Goal: Task Accomplishment & Management: Complete application form

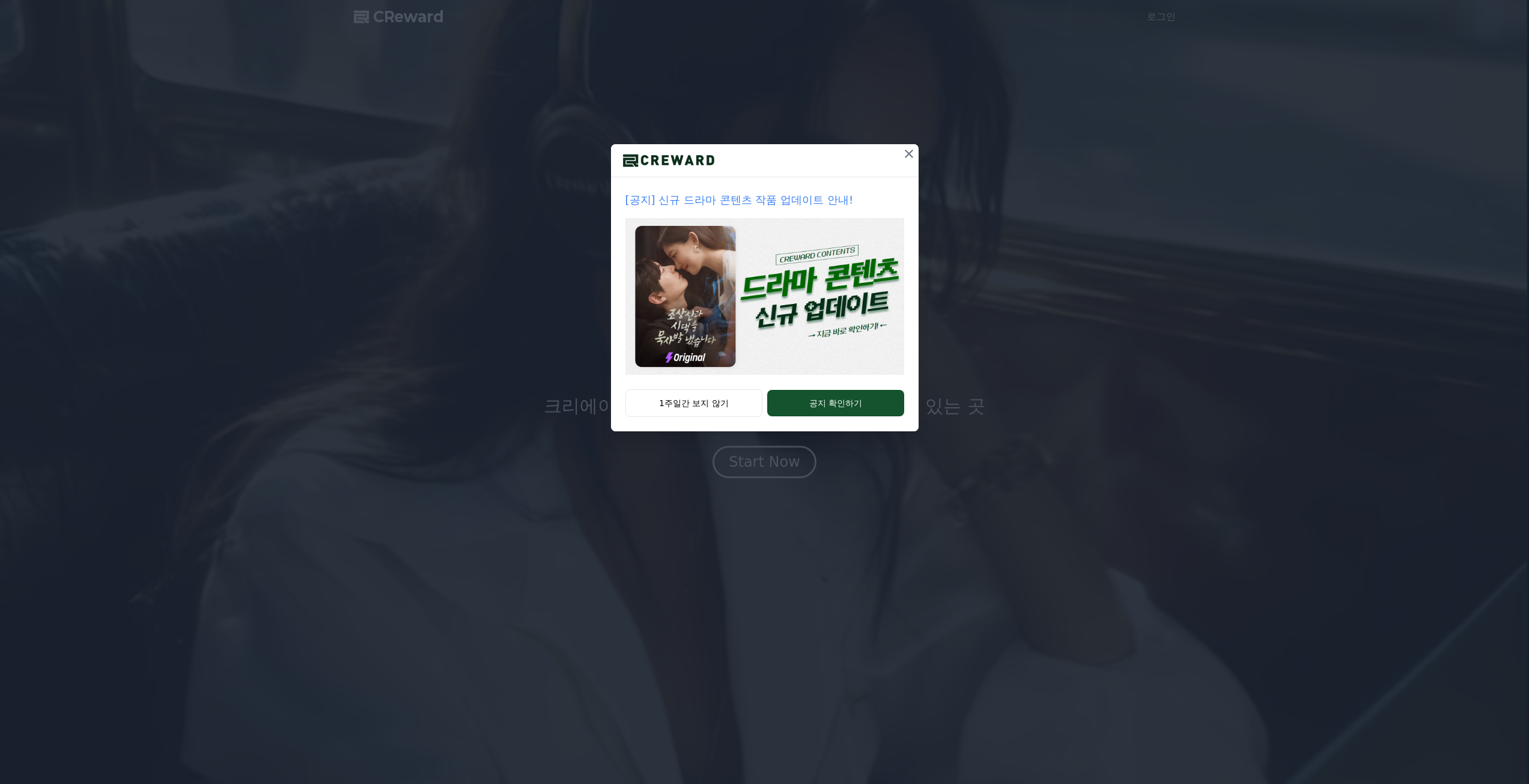
drag, startPoint x: 0, startPoint y: 0, endPoint x: 903, endPoint y: 158, distance: 916.7
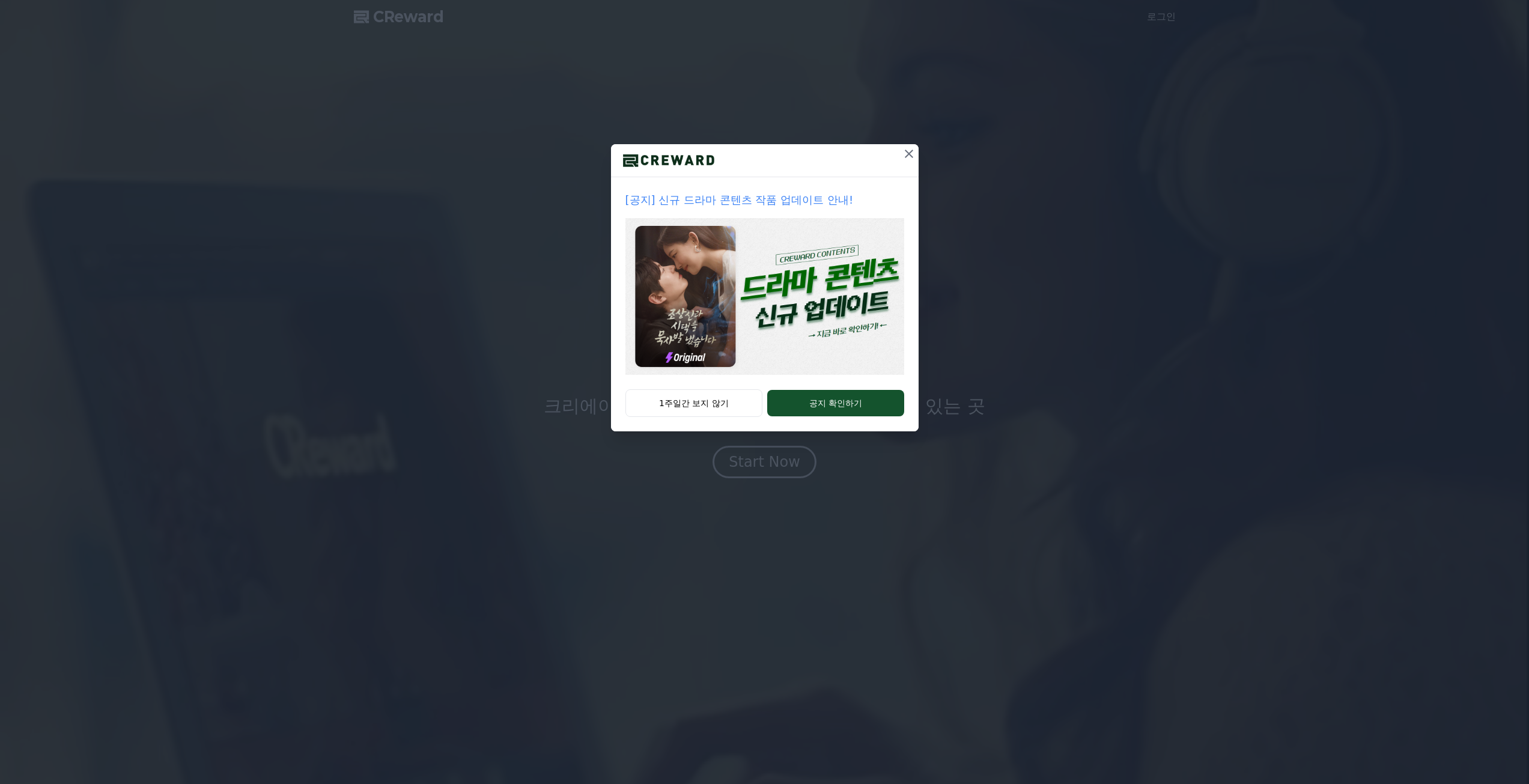
click at [903, 158] on icon at bounding box center [908, 153] width 14 height 14
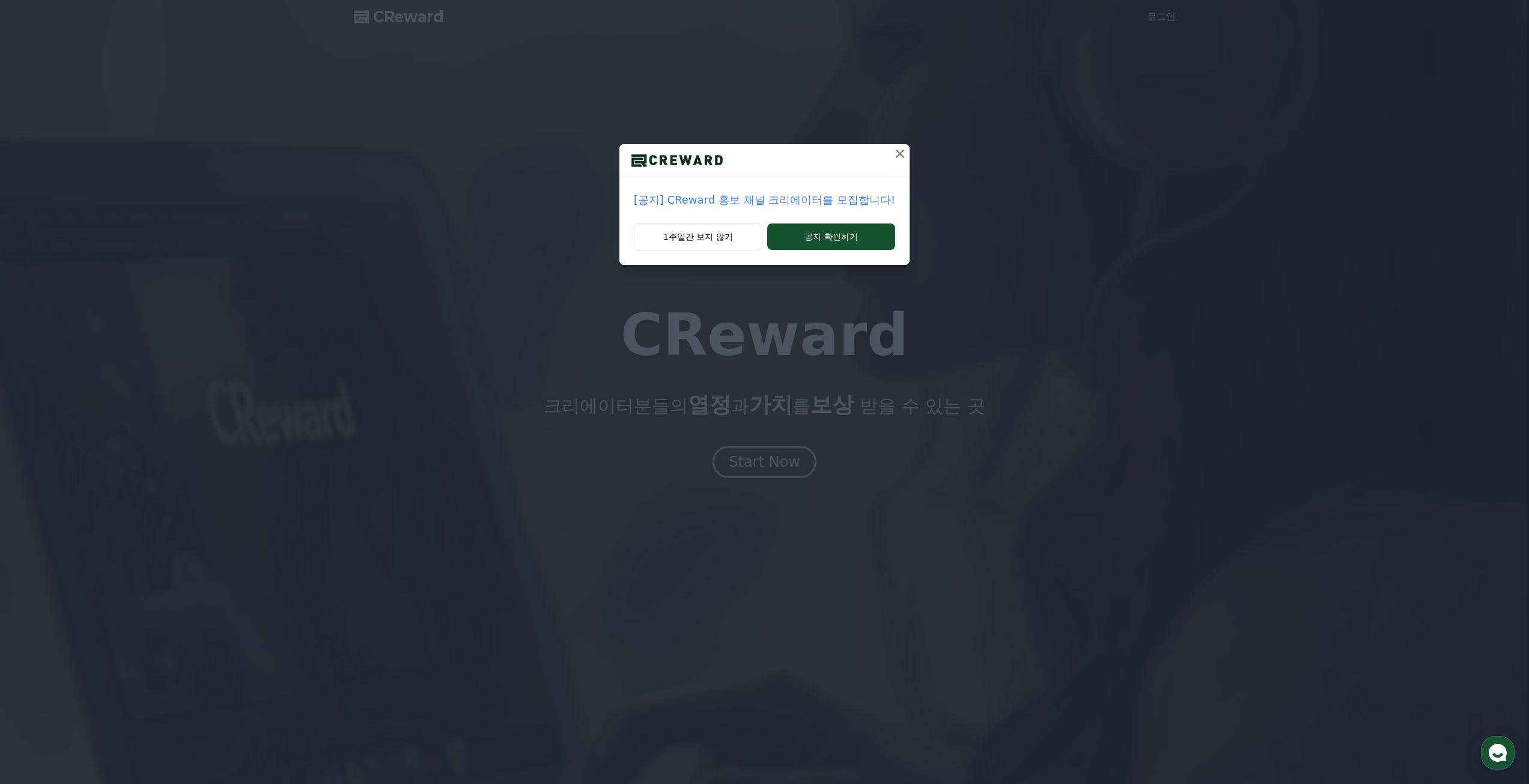
click at [904, 157] on button at bounding box center [899, 154] width 19 height 19
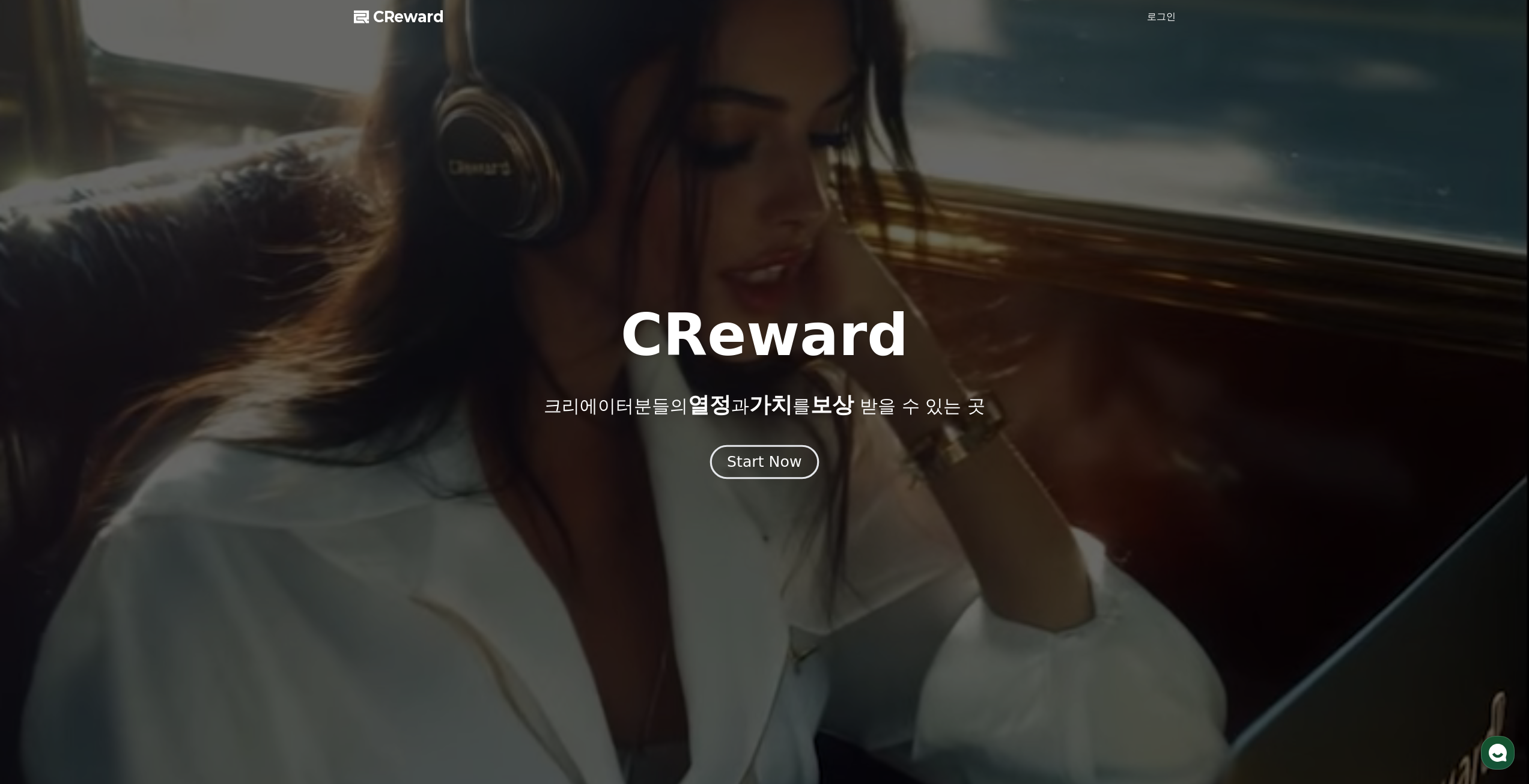
click at [763, 462] on div "Start Now" at bounding box center [764, 462] width 75 height 21
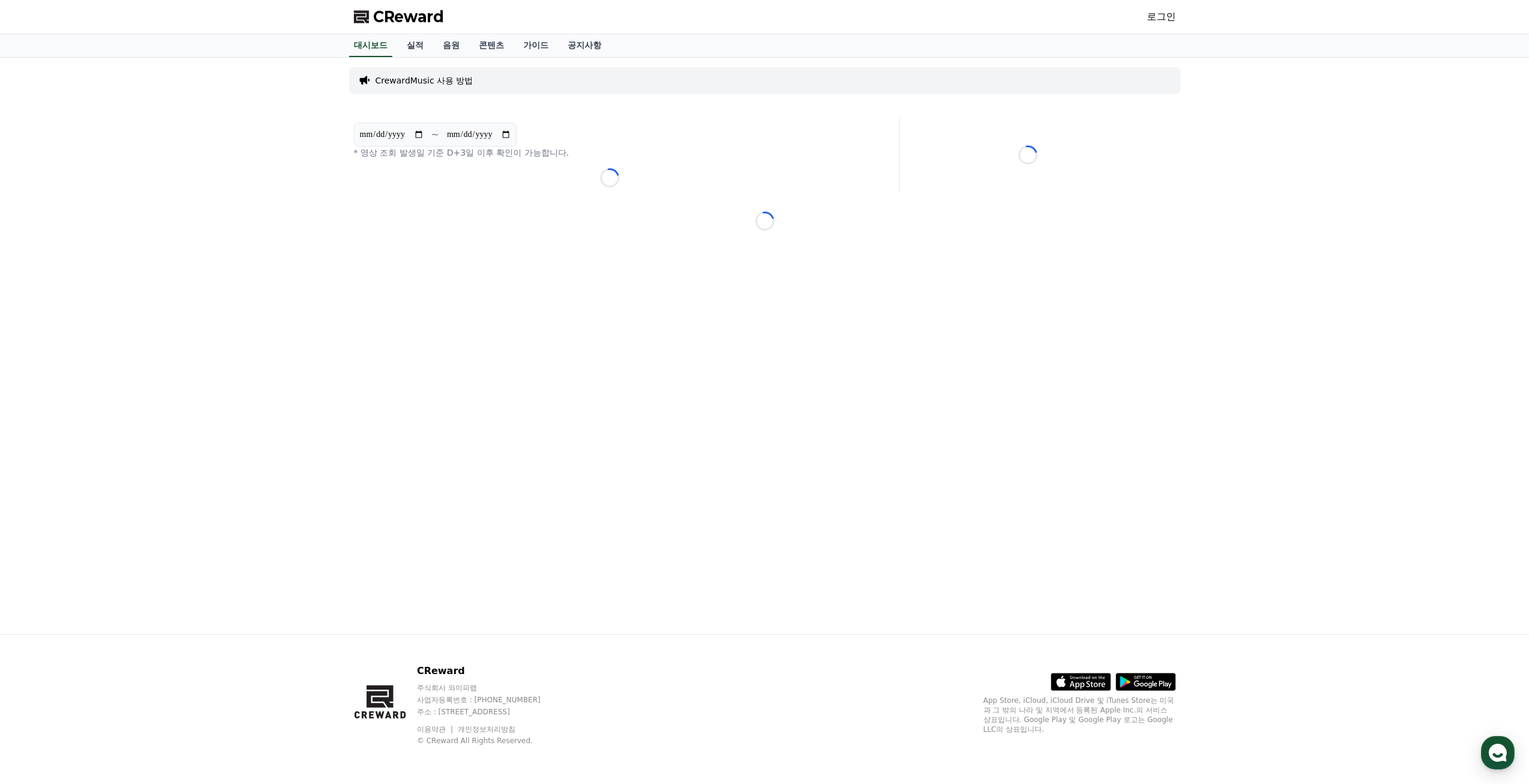
click at [462, 81] on p "CrewardMusic 사용 방법" at bounding box center [425, 80] width 98 height 12
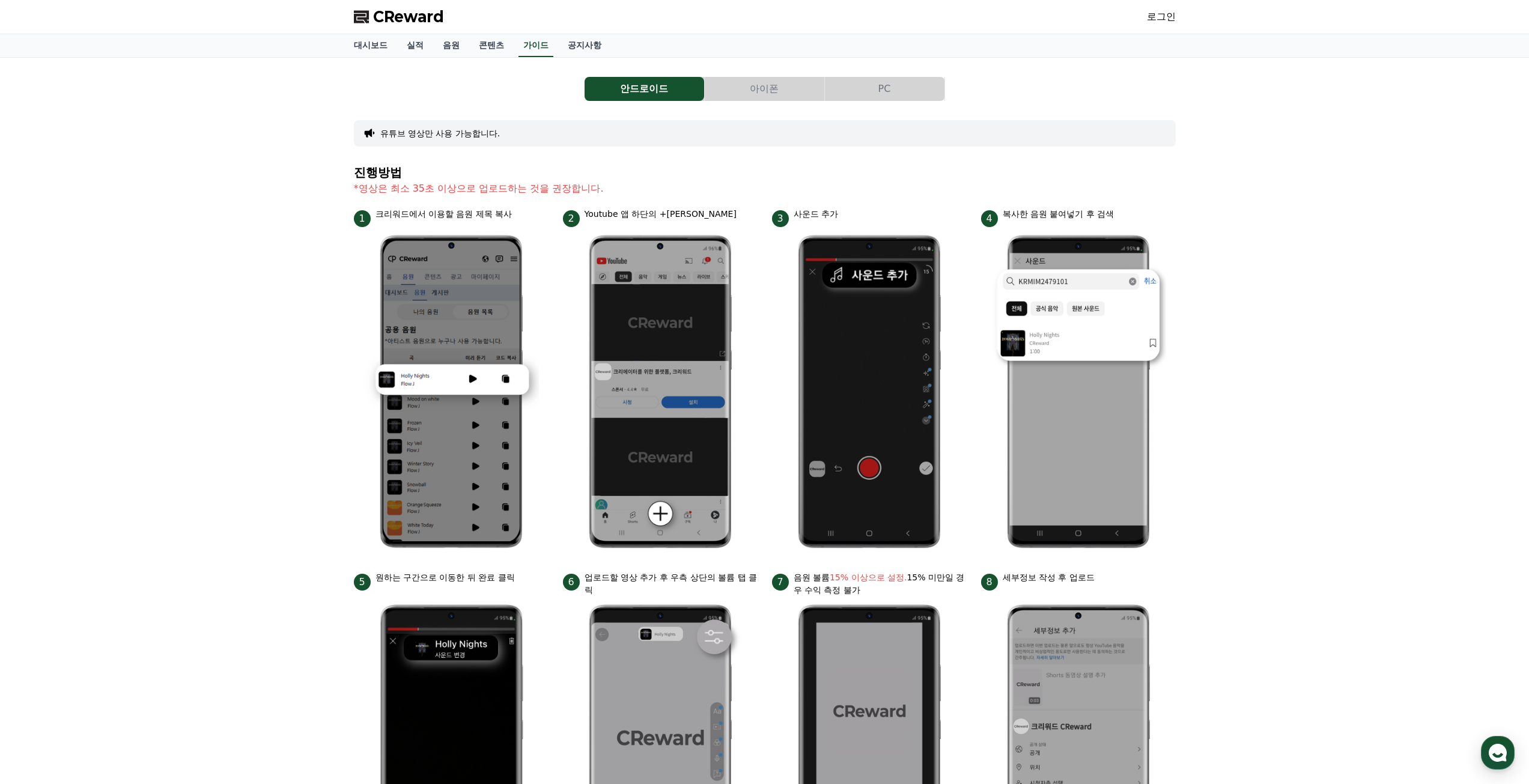
click at [1164, 20] on link "로그인" at bounding box center [1161, 16] width 29 height 14
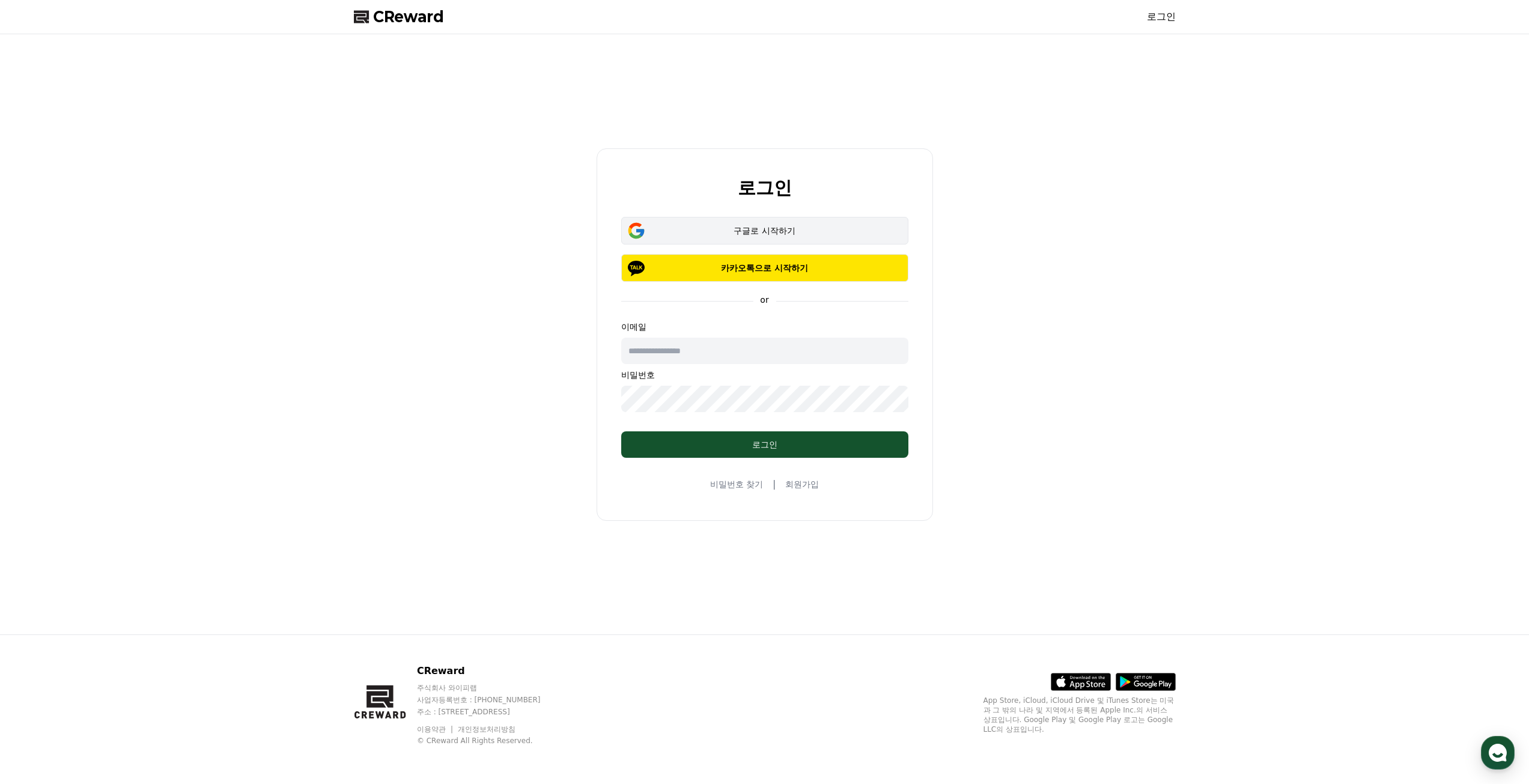
click at [759, 227] on div "구글로 시작하기" at bounding box center [764, 230] width 252 height 12
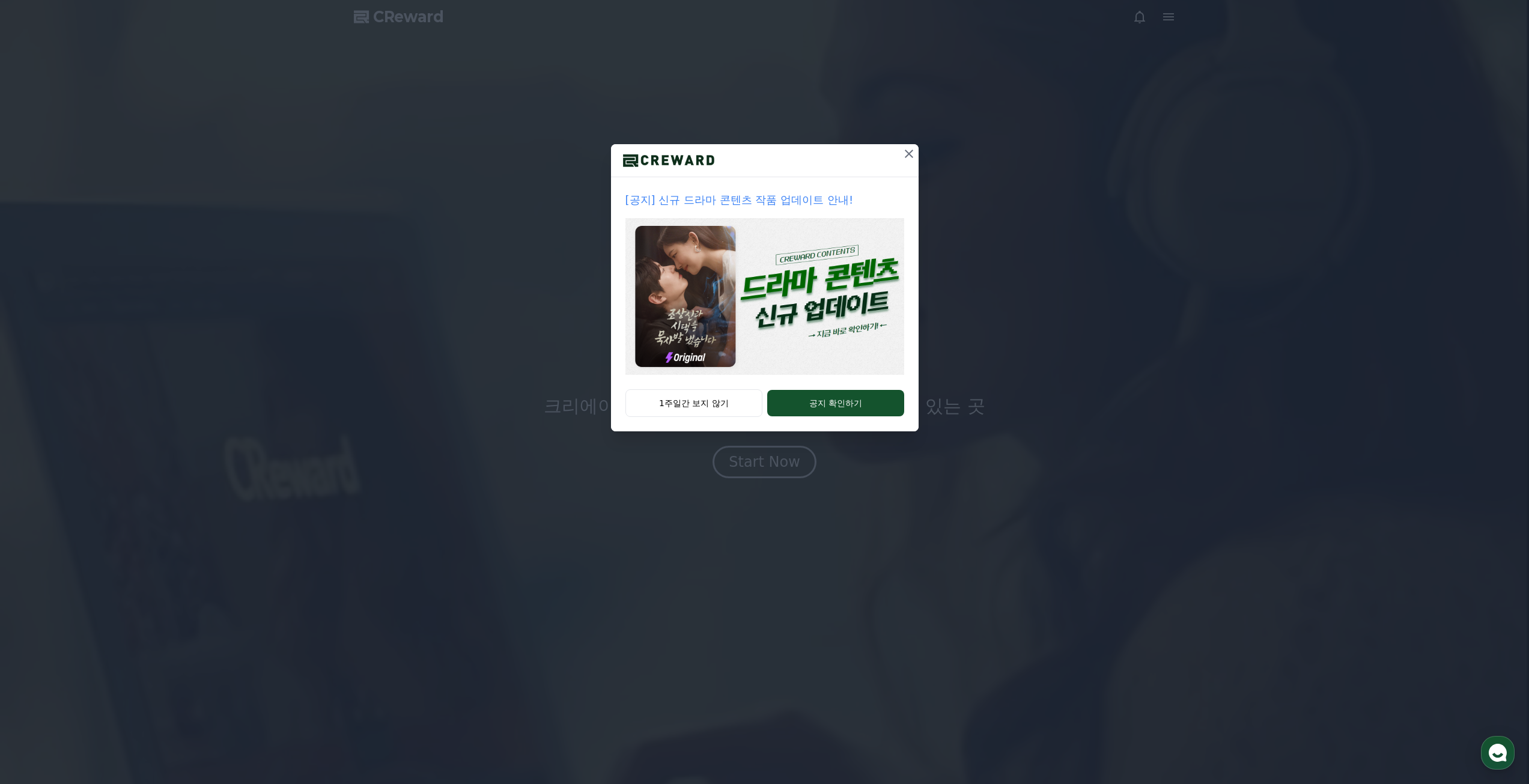
click at [908, 154] on icon at bounding box center [909, 153] width 8 height 8
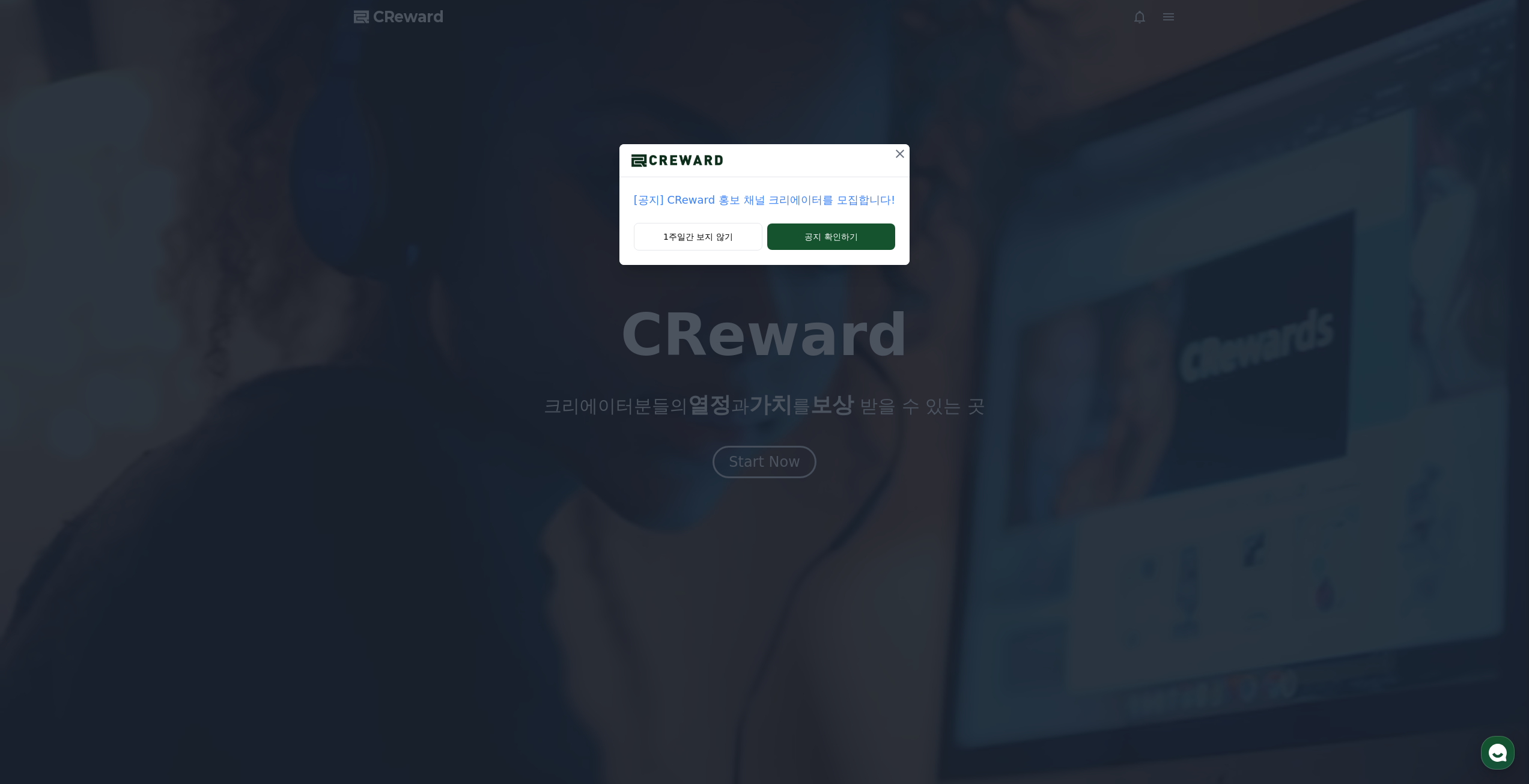
click at [898, 151] on icon at bounding box center [899, 153] width 14 height 14
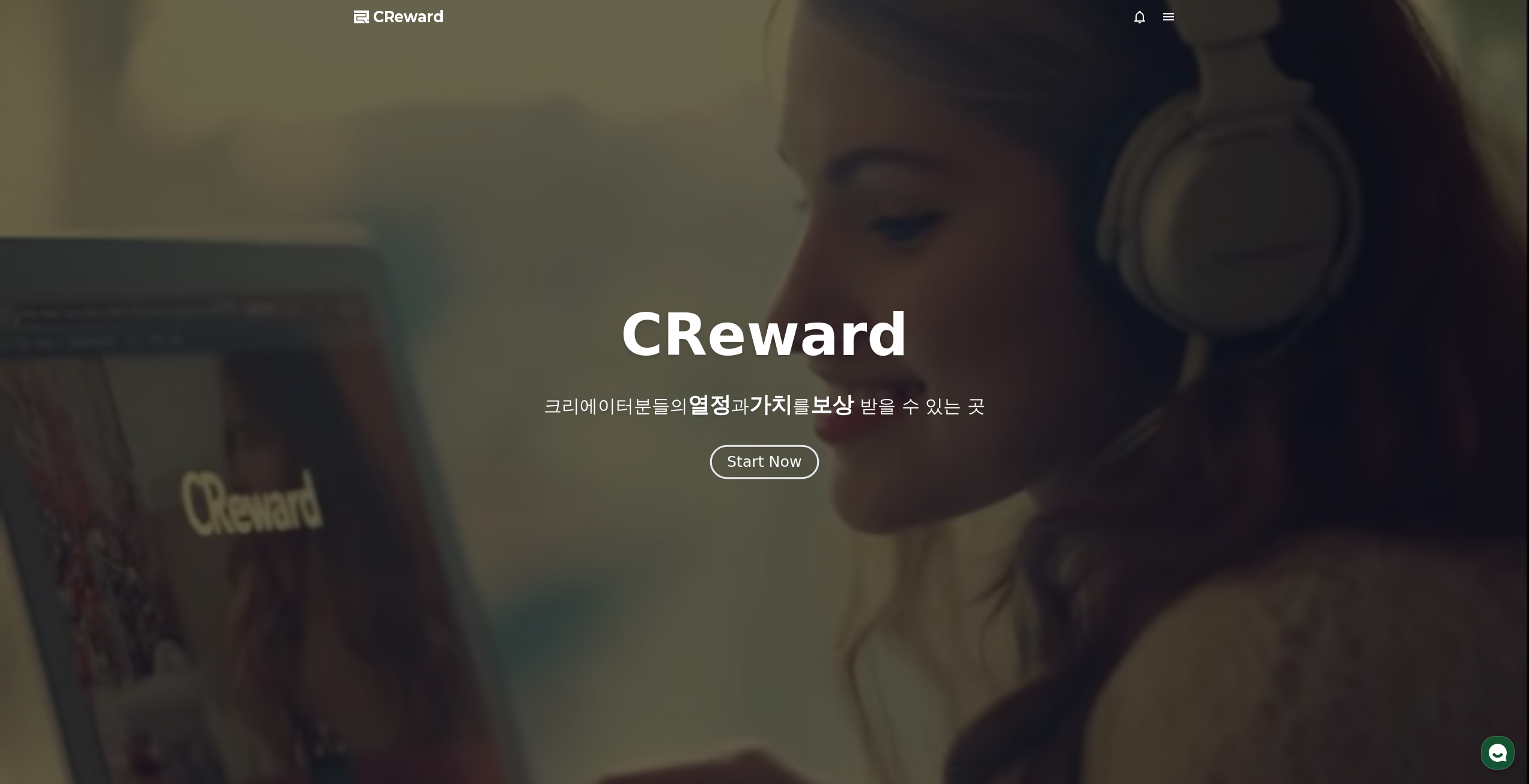
click at [769, 465] on div "Start Now" at bounding box center [764, 462] width 75 height 21
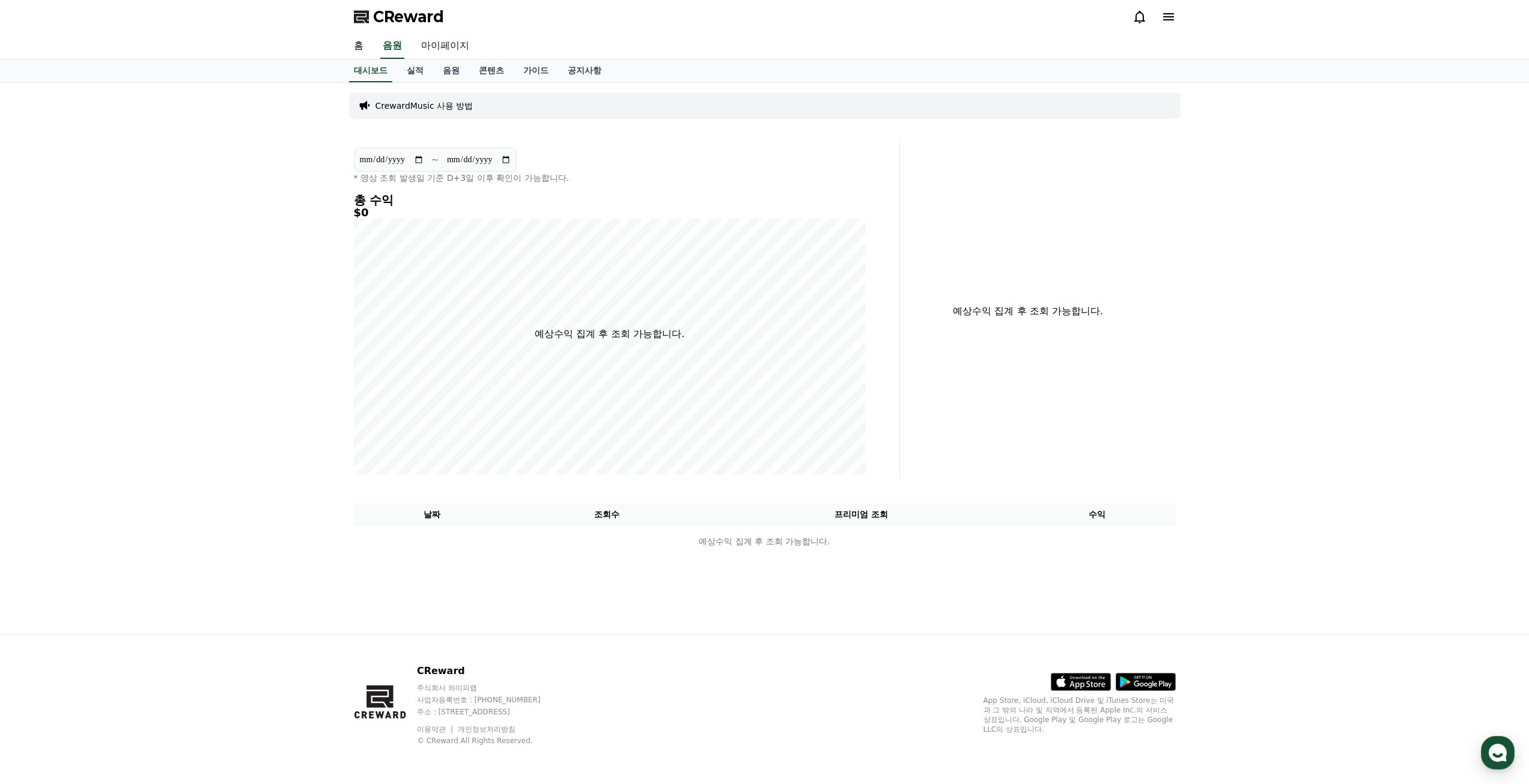
click at [449, 41] on link "마이페이지" at bounding box center [445, 46] width 67 height 25
select select "**********"
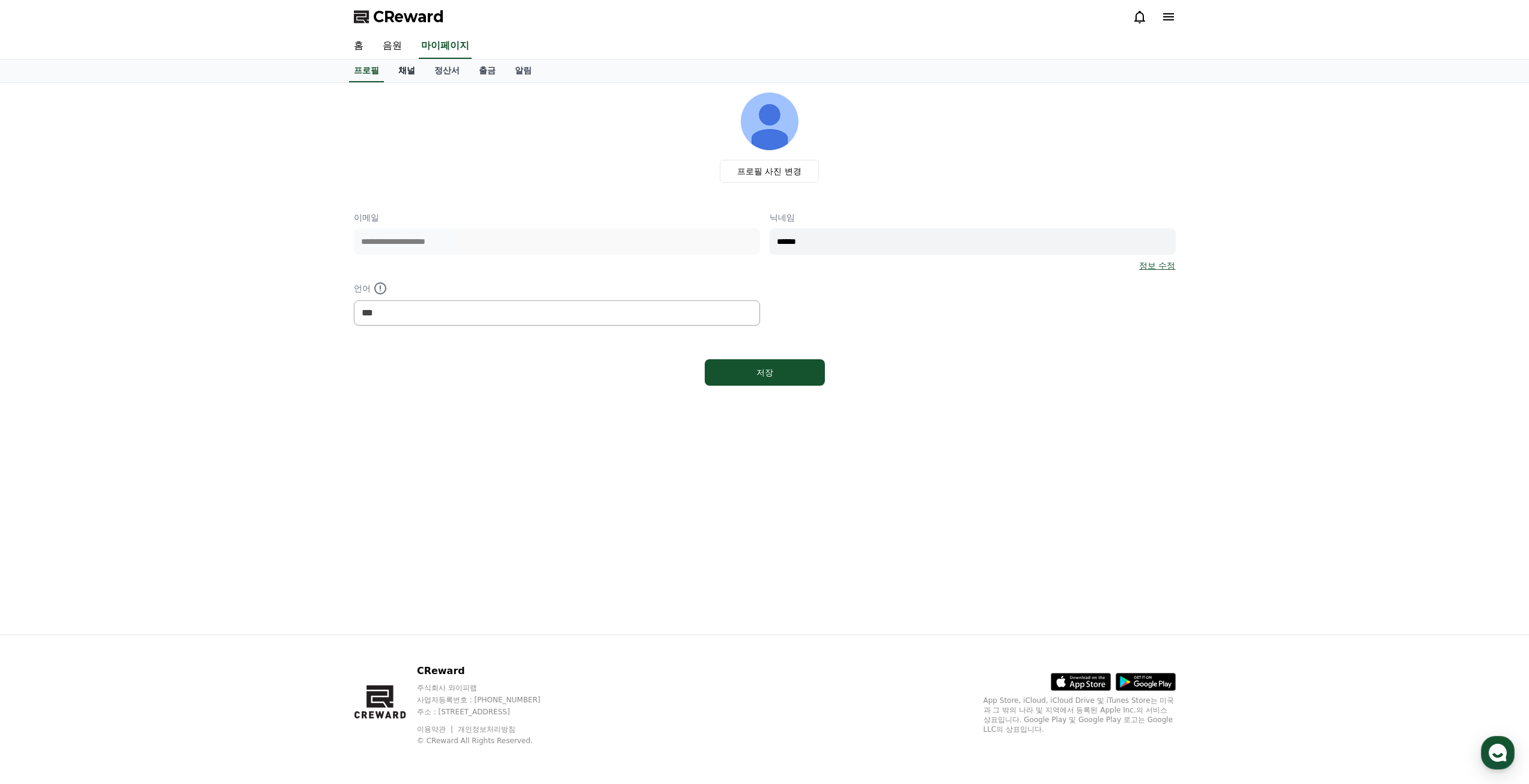
click at [403, 70] on link "채널" at bounding box center [407, 71] width 36 height 23
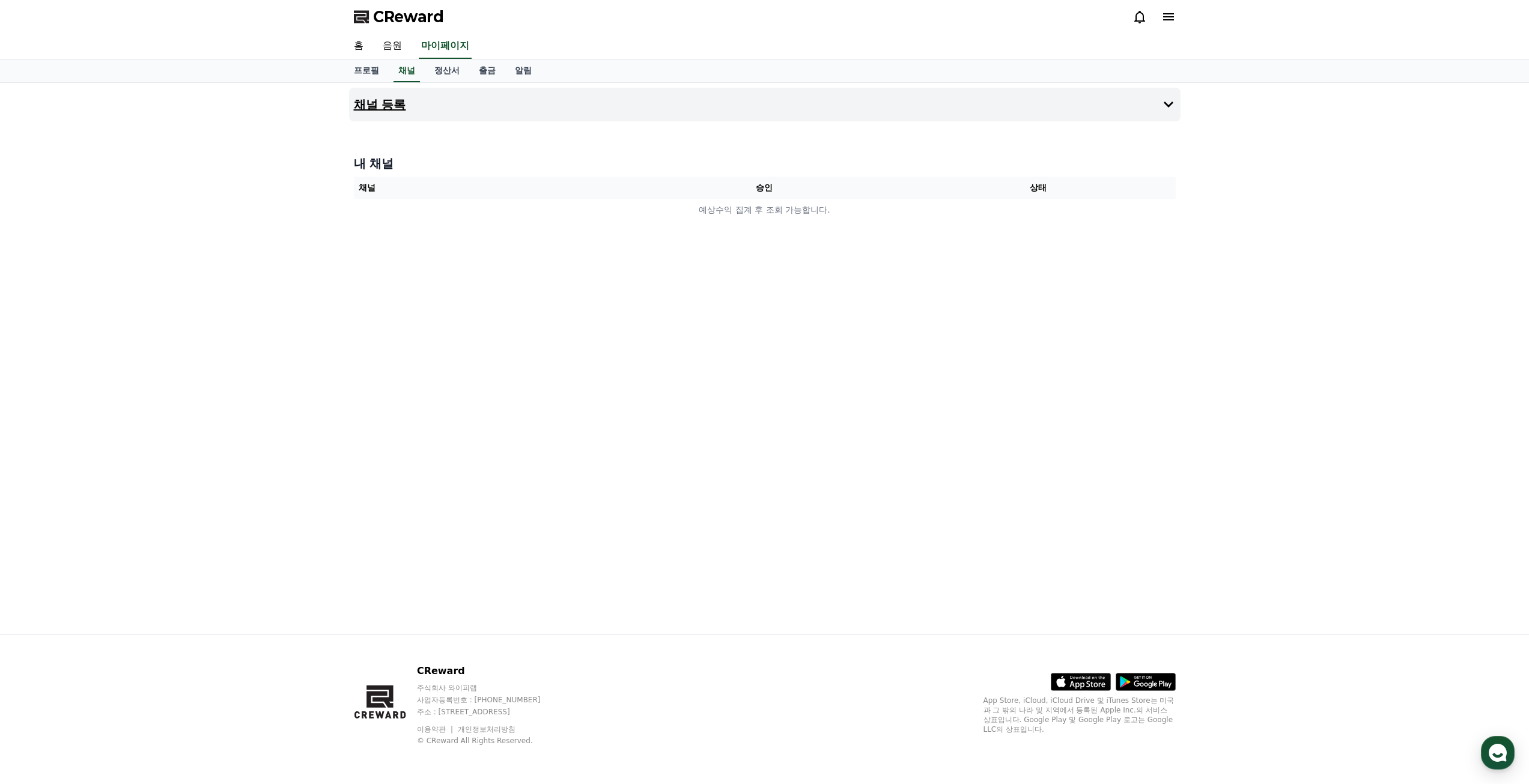
click at [391, 107] on h4 "채널 등록" at bounding box center [379, 105] width 52 height 13
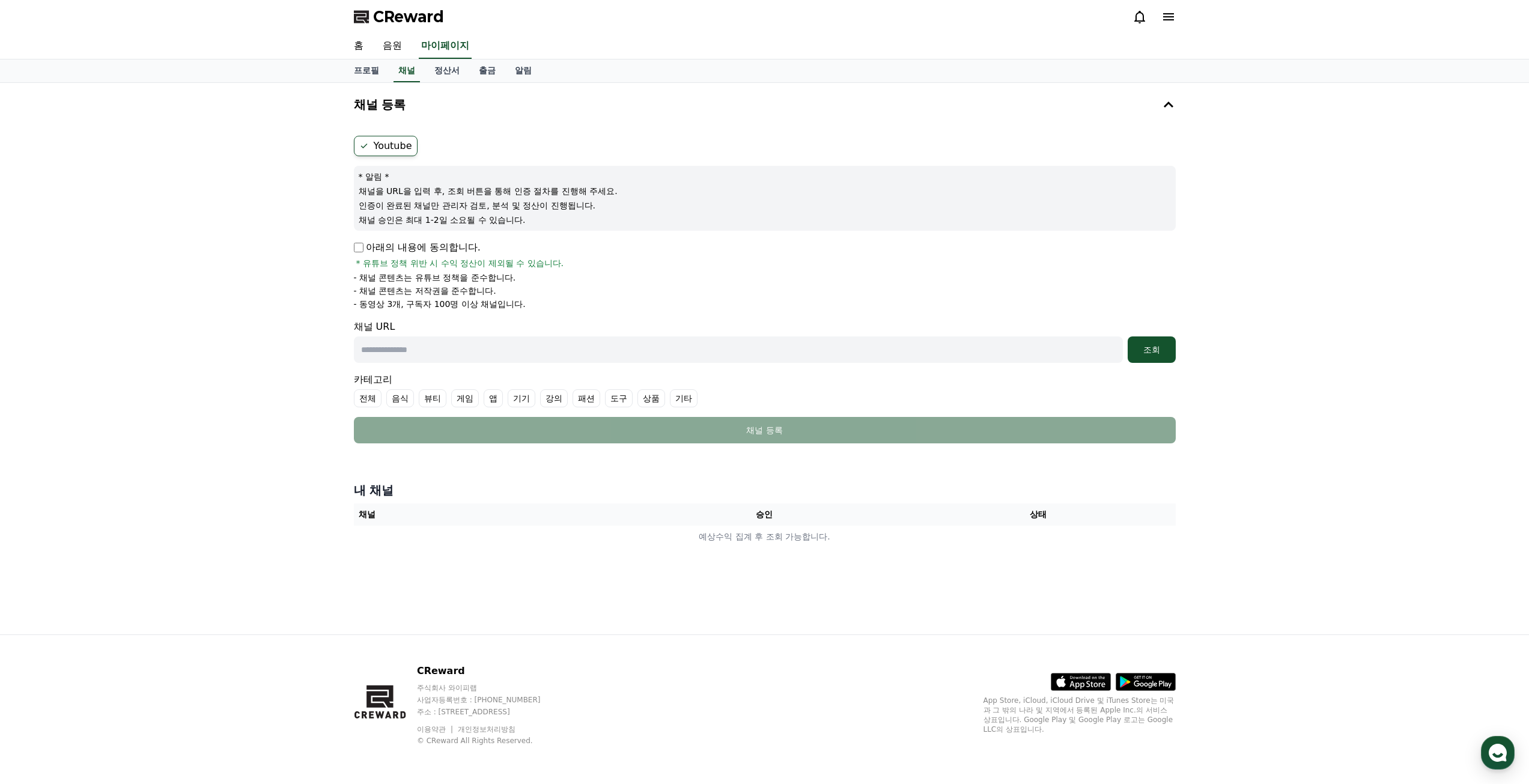
click at [679, 348] on input "text" at bounding box center [738, 349] width 769 height 26
click at [661, 346] on input "text" at bounding box center [738, 349] width 769 height 26
paste input "**********"
type input "**********"
click at [299, 410] on div "**********" at bounding box center [764, 359] width 1529 height 551
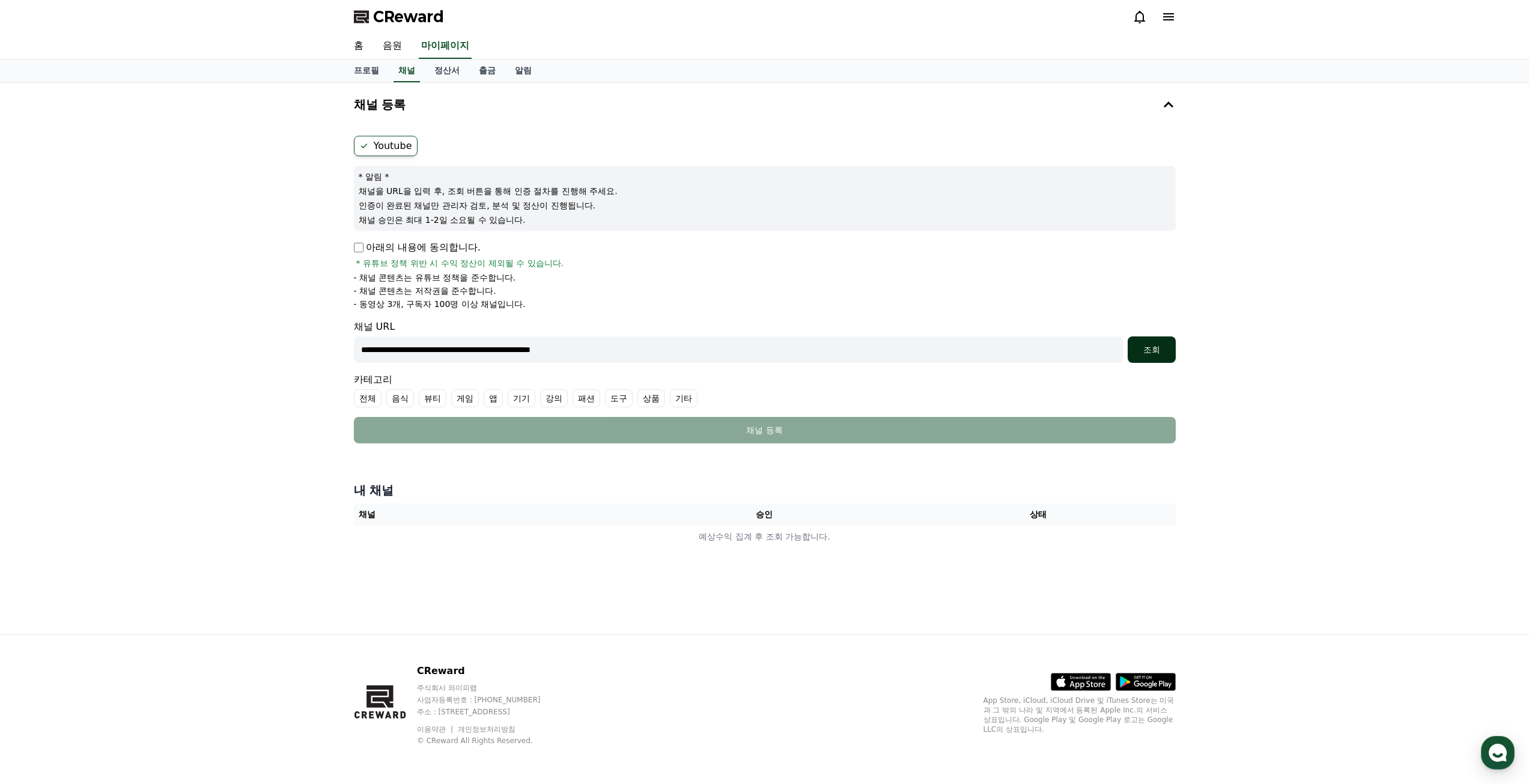
click at [1149, 347] on div "조회" at bounding box center [1151, 349] width 39 height 12
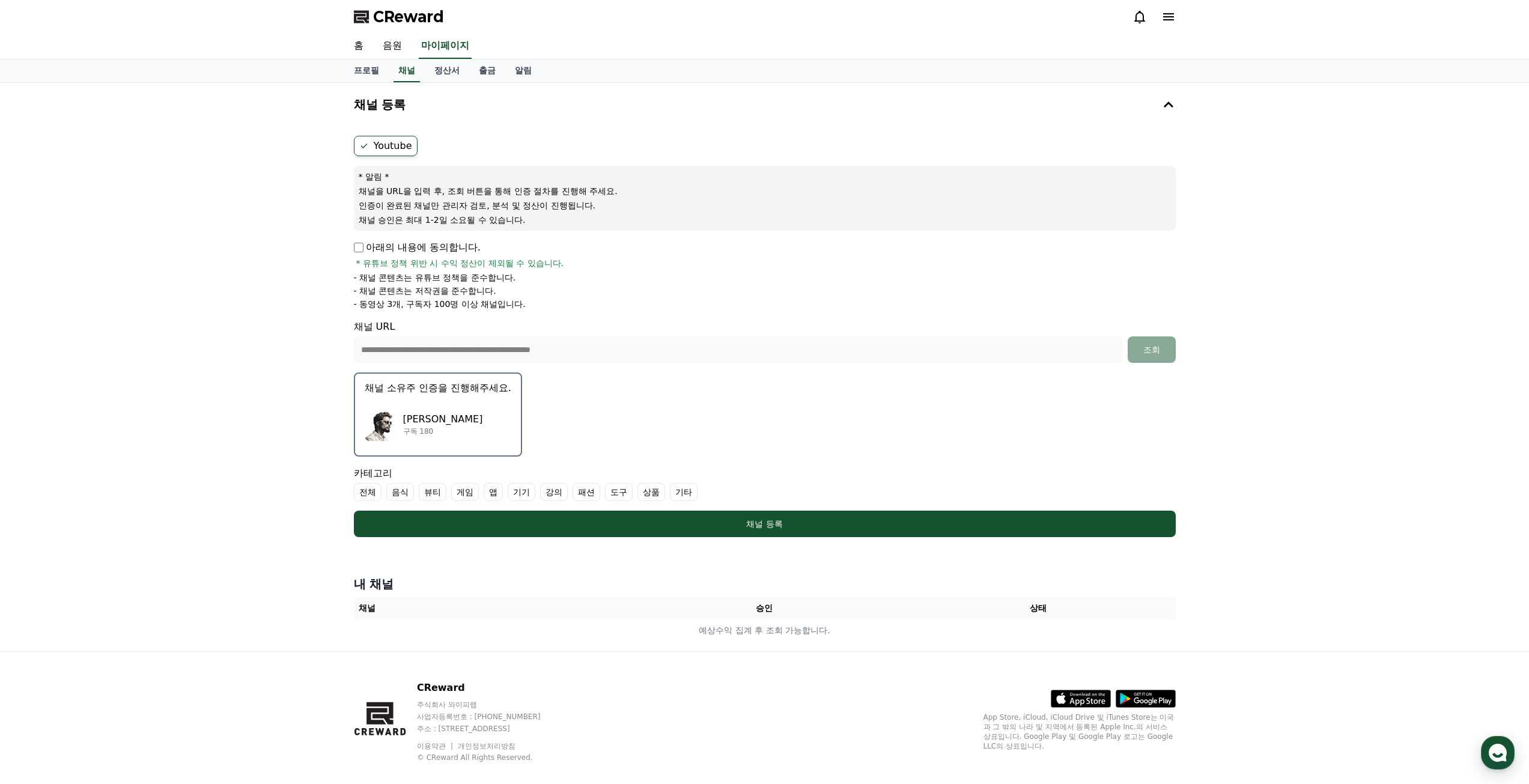
click at [269, 430] on div "**********" at bounding box center [764, 367] width 1529 height 568
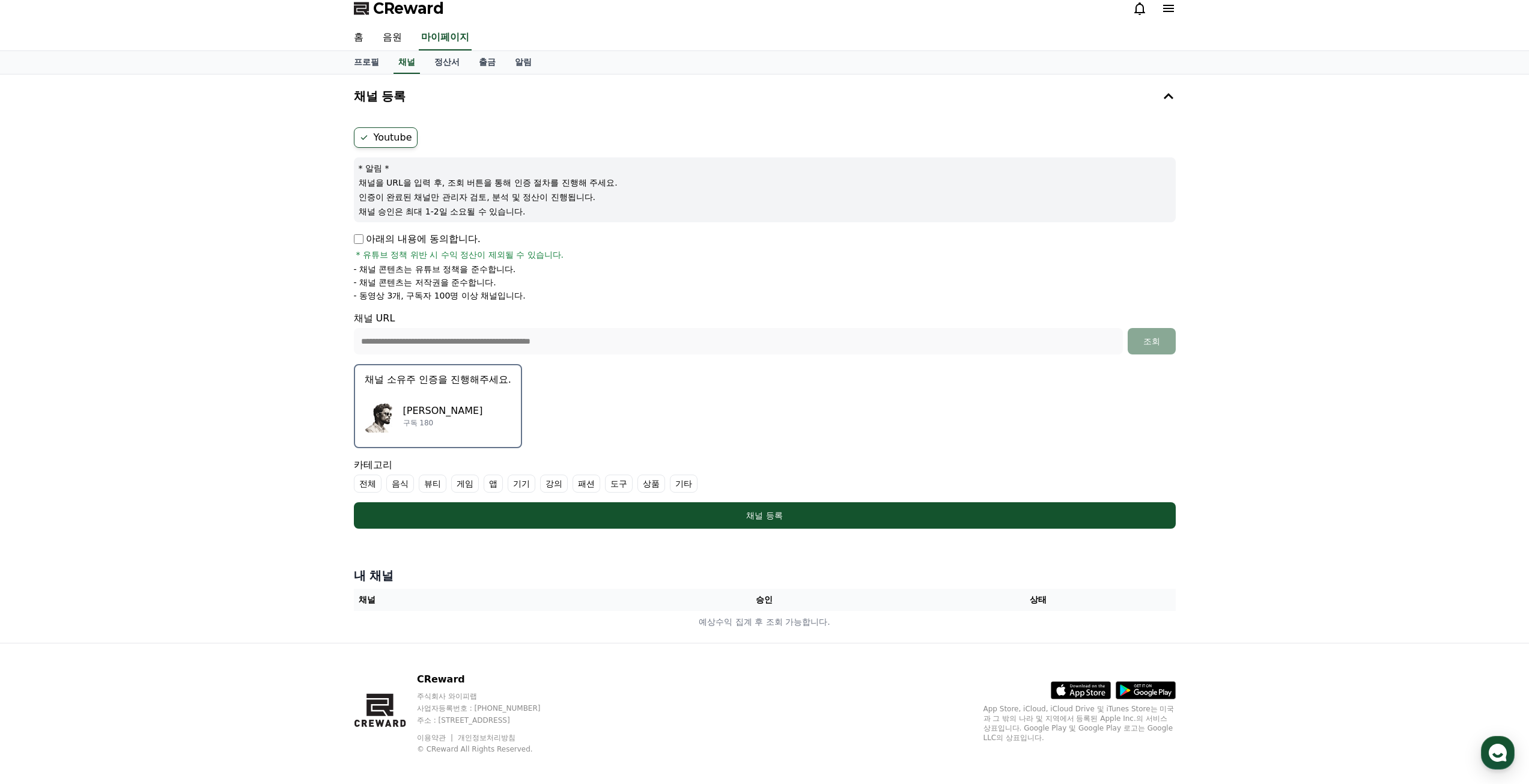
scroll to position [17, 0]
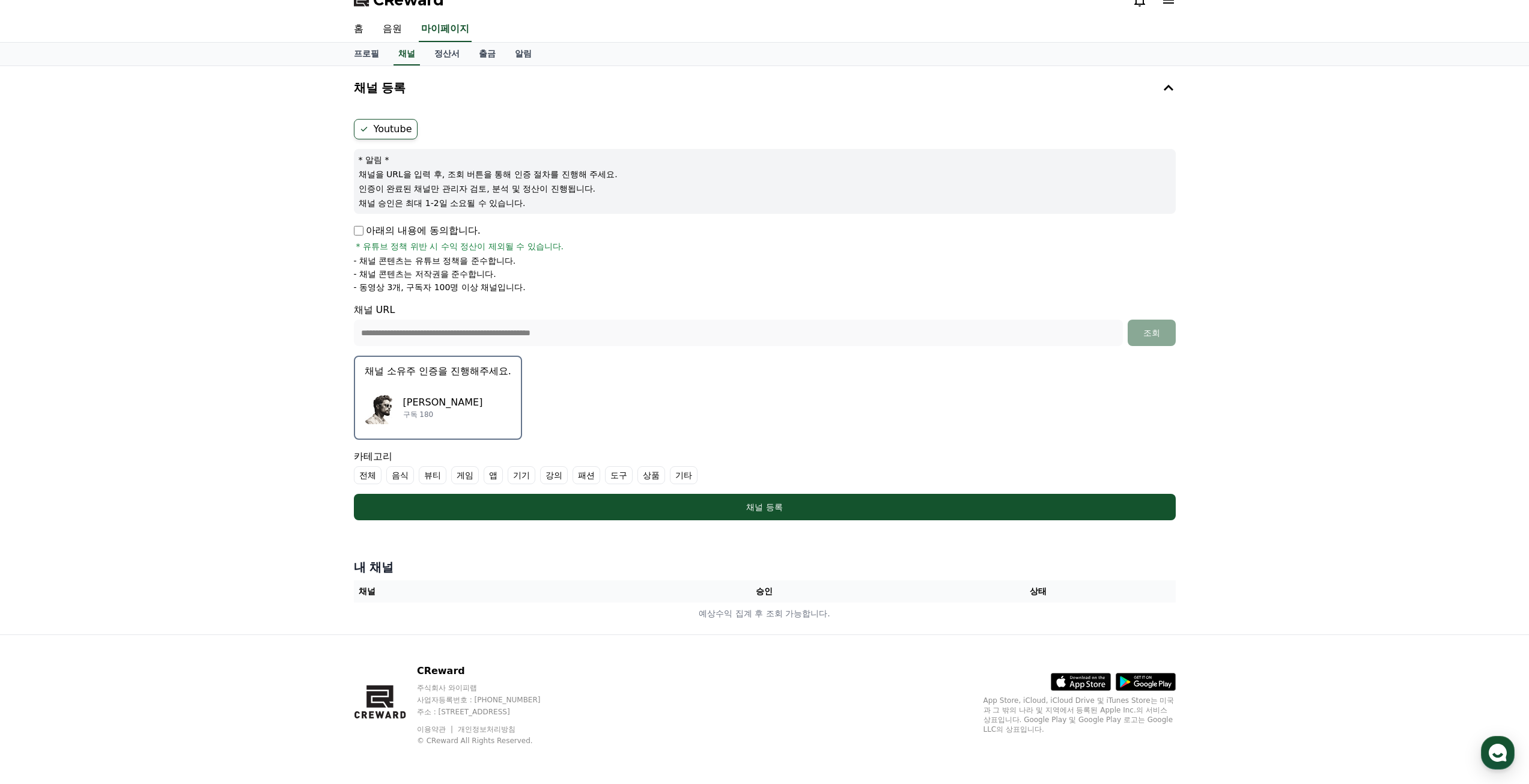
click at [476, 405] on div "다니엘 워커 구독 180" at bounding box center [437, 407] width 146 height 48
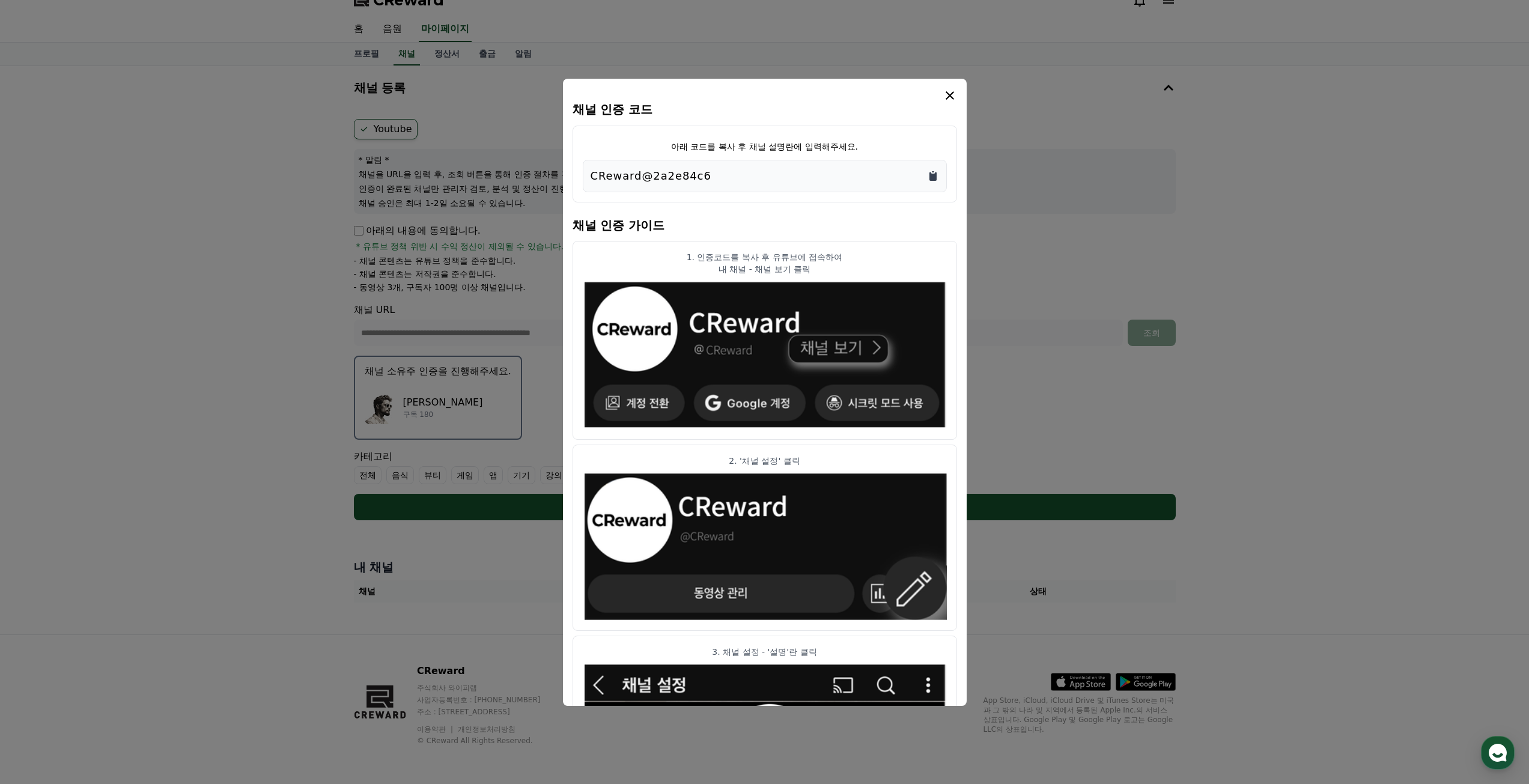
click at [930, 171] on icon "Copy to clipboard" at bounding box center [933, 175] width 12 height 12
click at [948, 96] on icon "modal" at bounding box center [949, 95] width 8 height 8
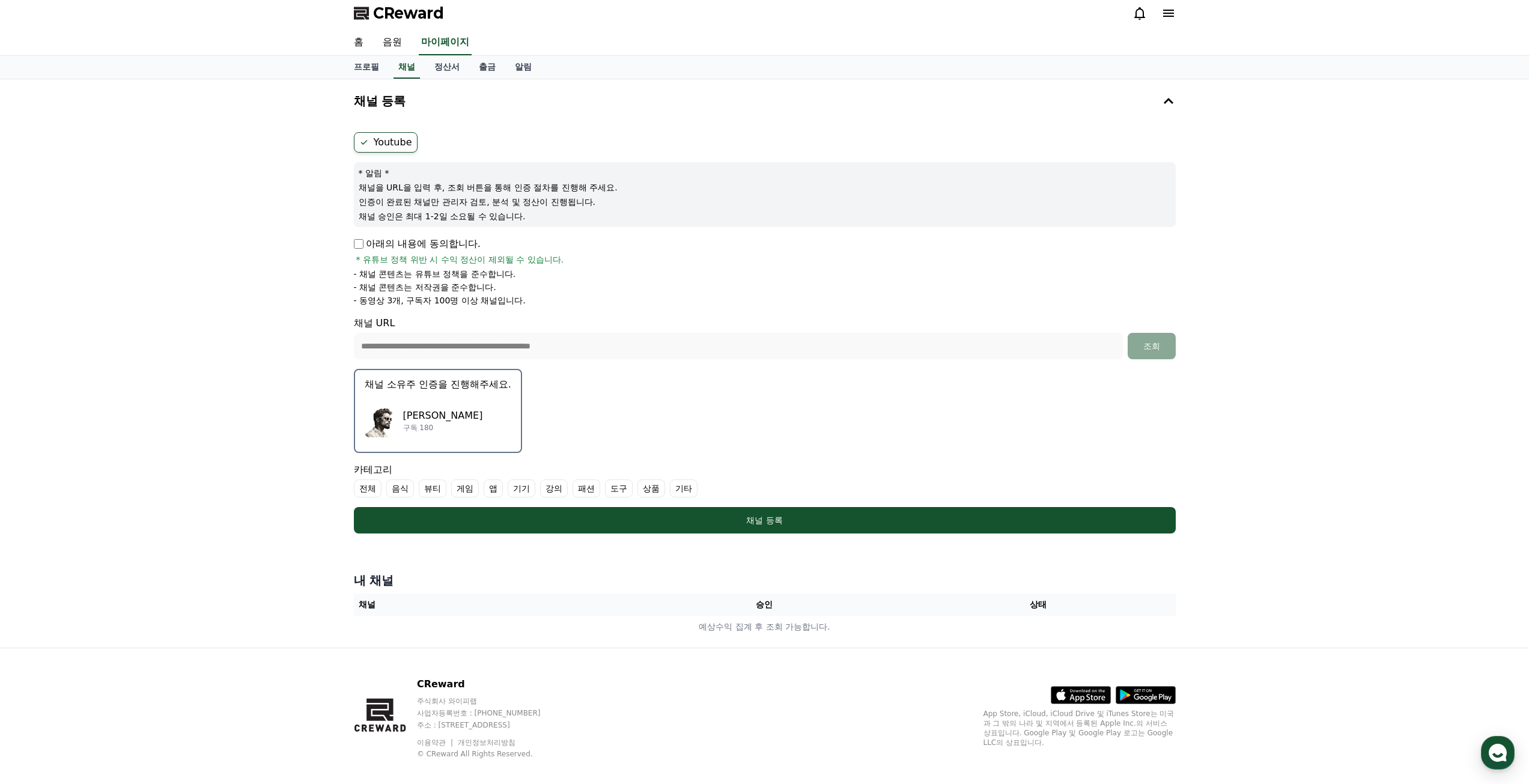
scroll to position [0, 0]
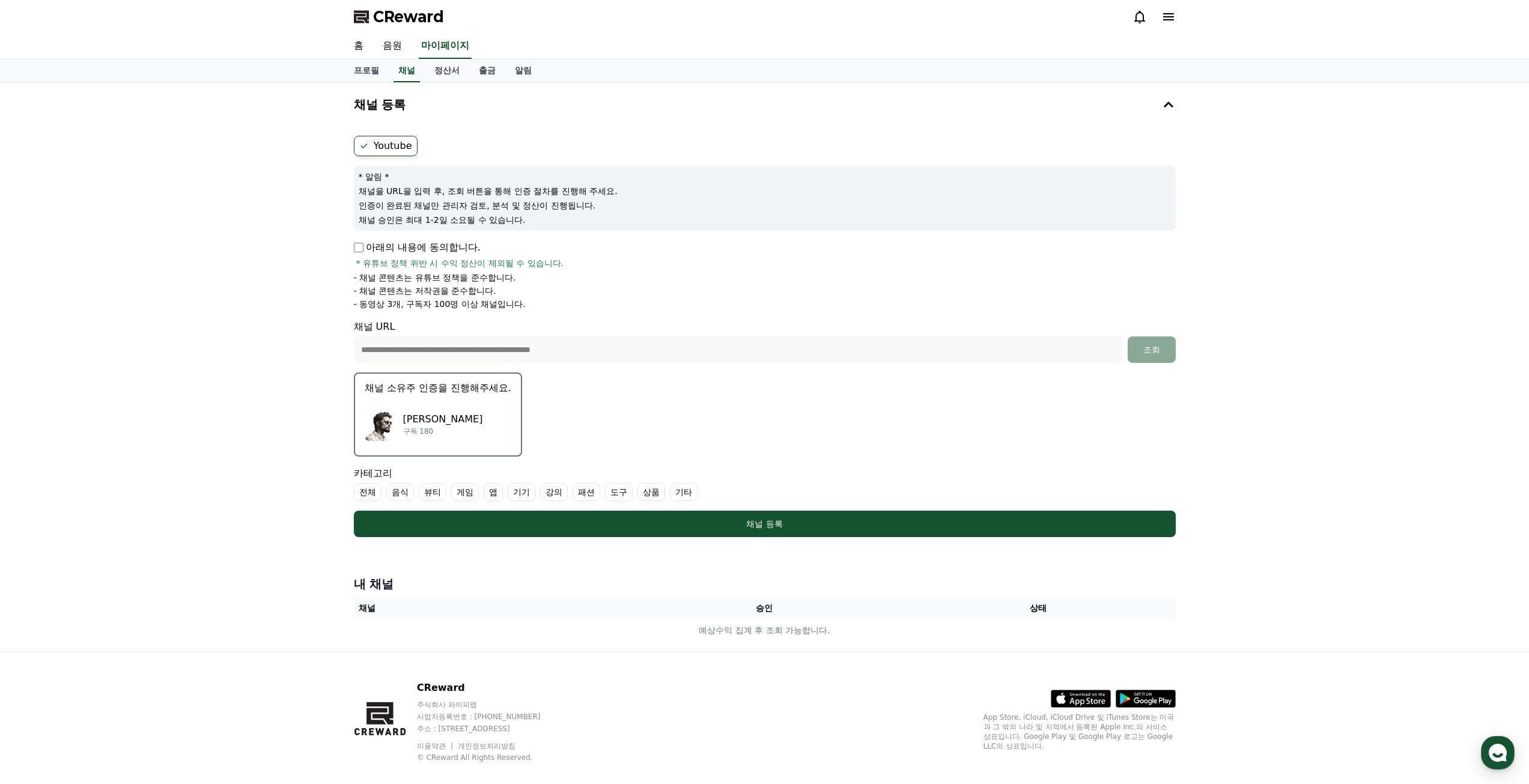
click at [252, 309] on div "**********" at bounding box center [764, 367] width 1529 height 568
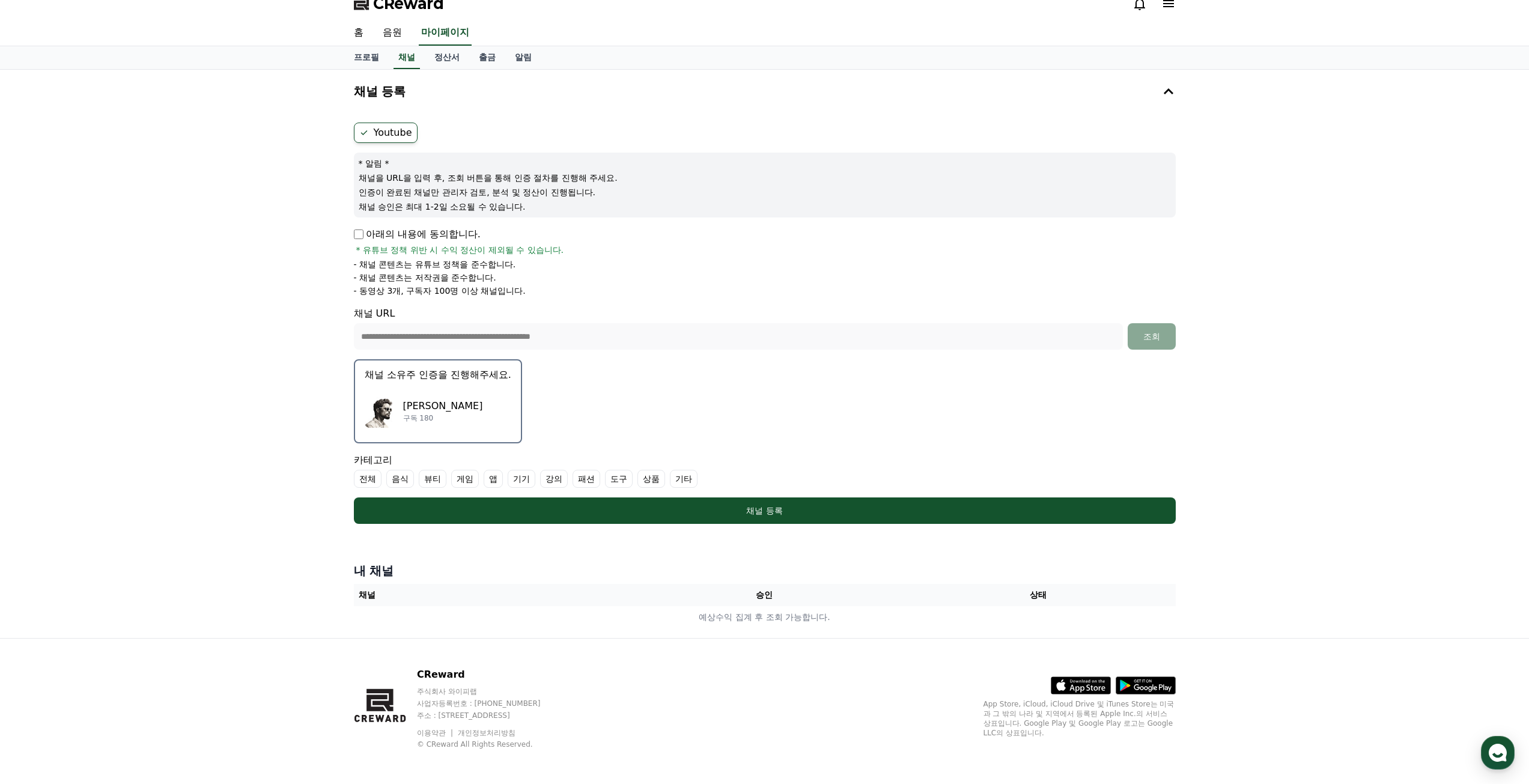
scroll to position [17, 0]
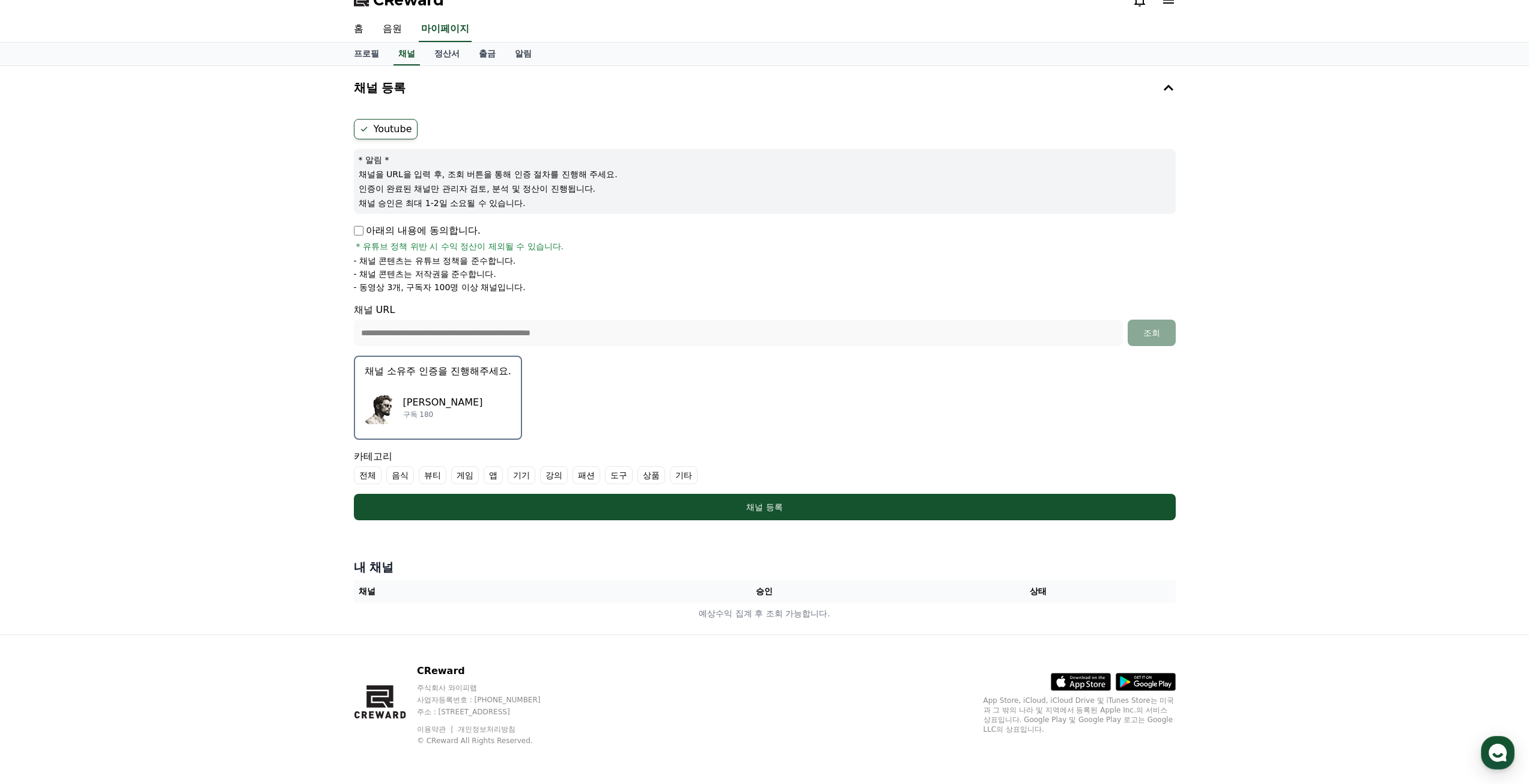
click at [401, 386] on div "다니엘 워커 구독 180" at bounding box center [437, 407] width 146 height 48
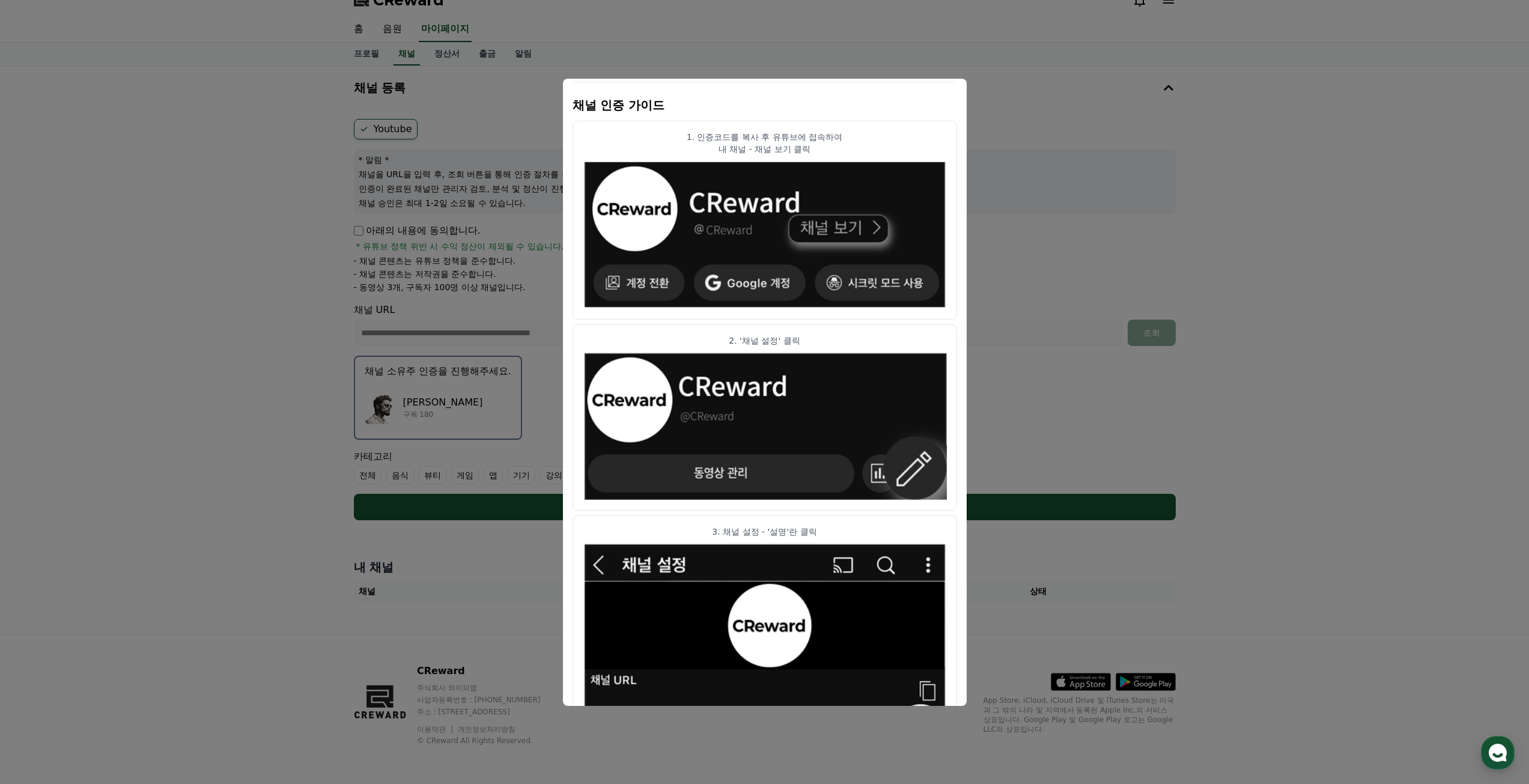
scroll to position [0, 0]
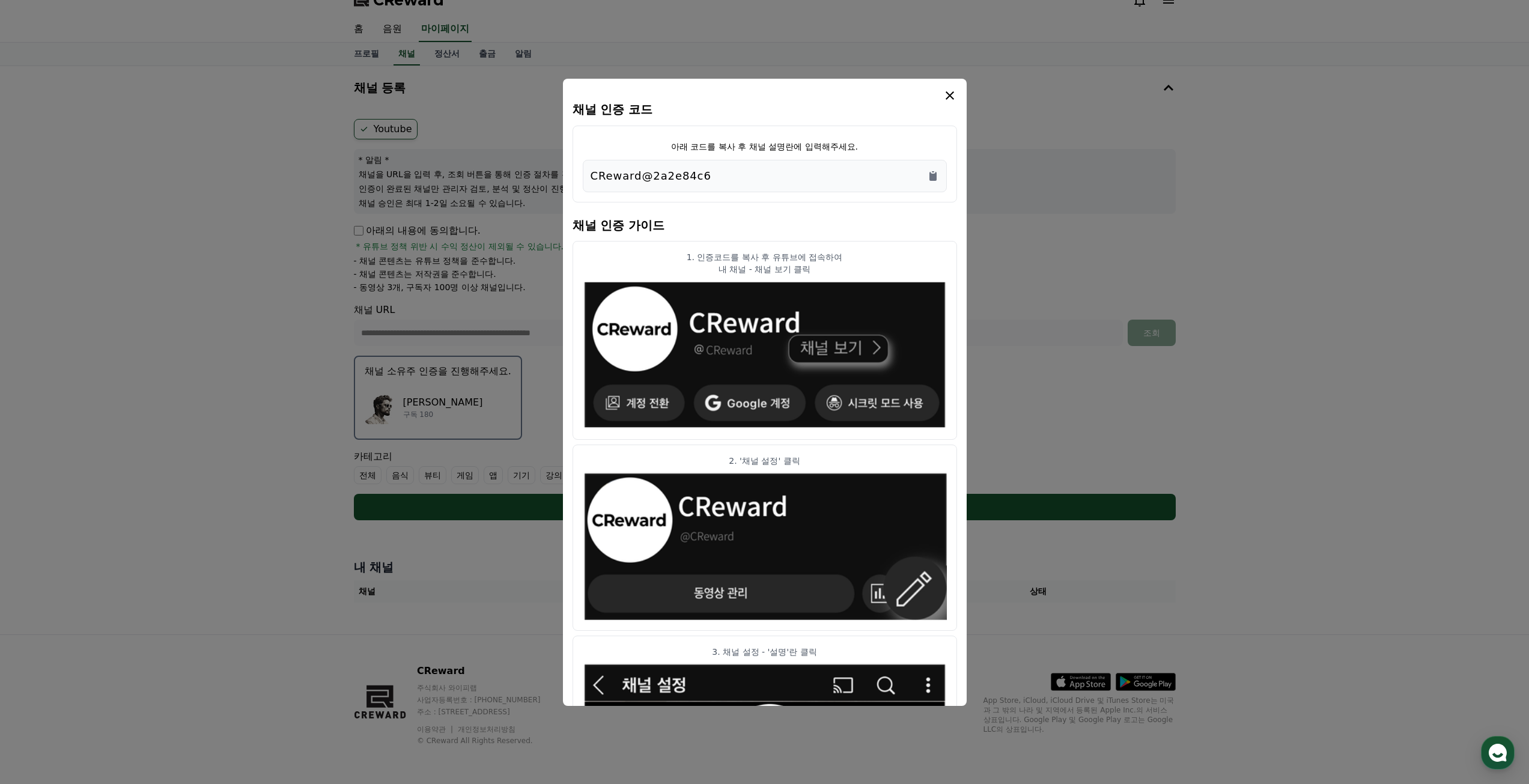
click at [720, 181] on div "CReward@2a2e84c6" at bounding box center [764, 176] width 348 height 17
click at [729, 175] on div "CReward@2a2e84c6" at bounding box center [764, 176] width 348 height 17
click at [930, 176] on icon "Copy to clipboard" at bounding box center [933, 176] width 8 height 9
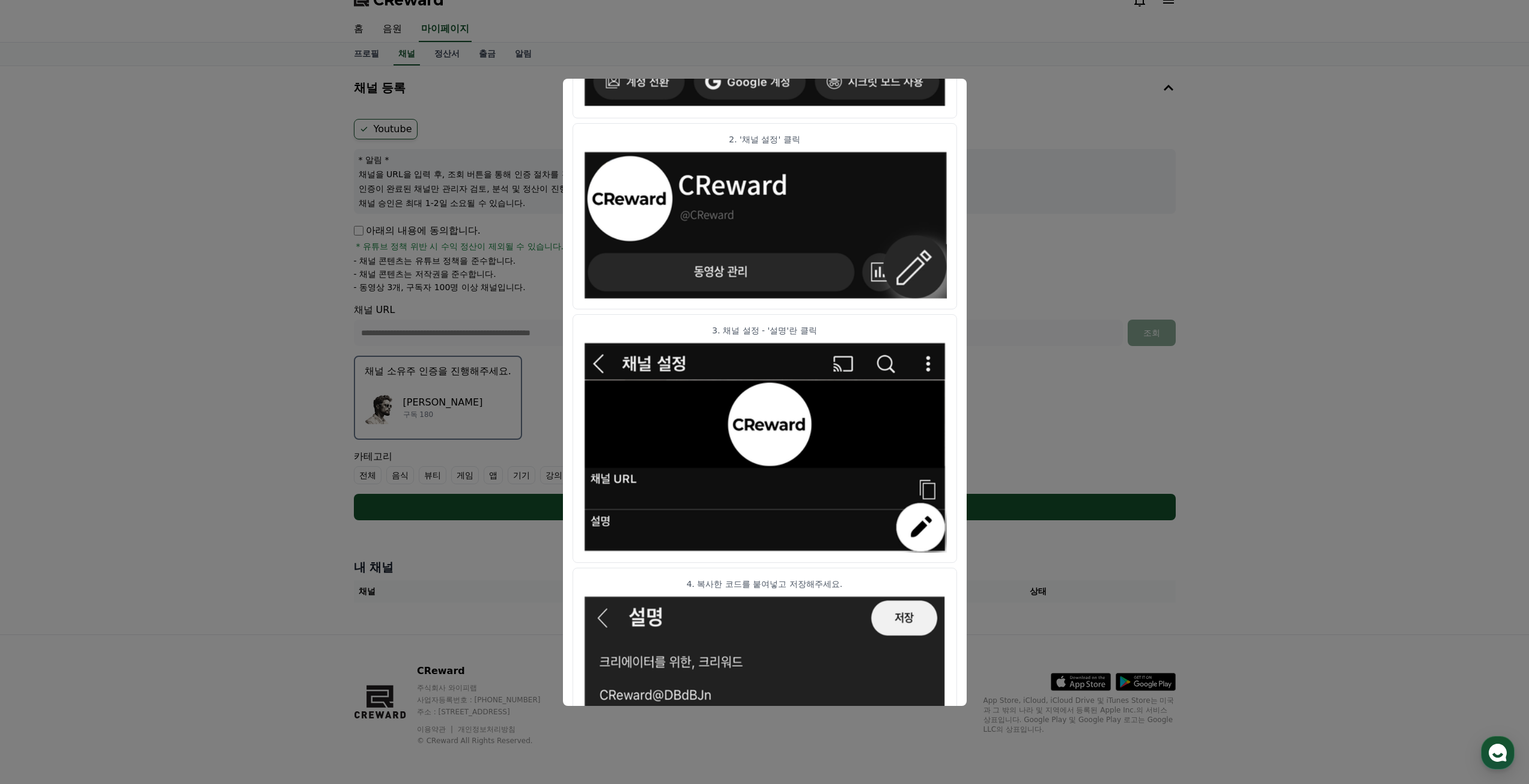
scroll to position [409, 0]
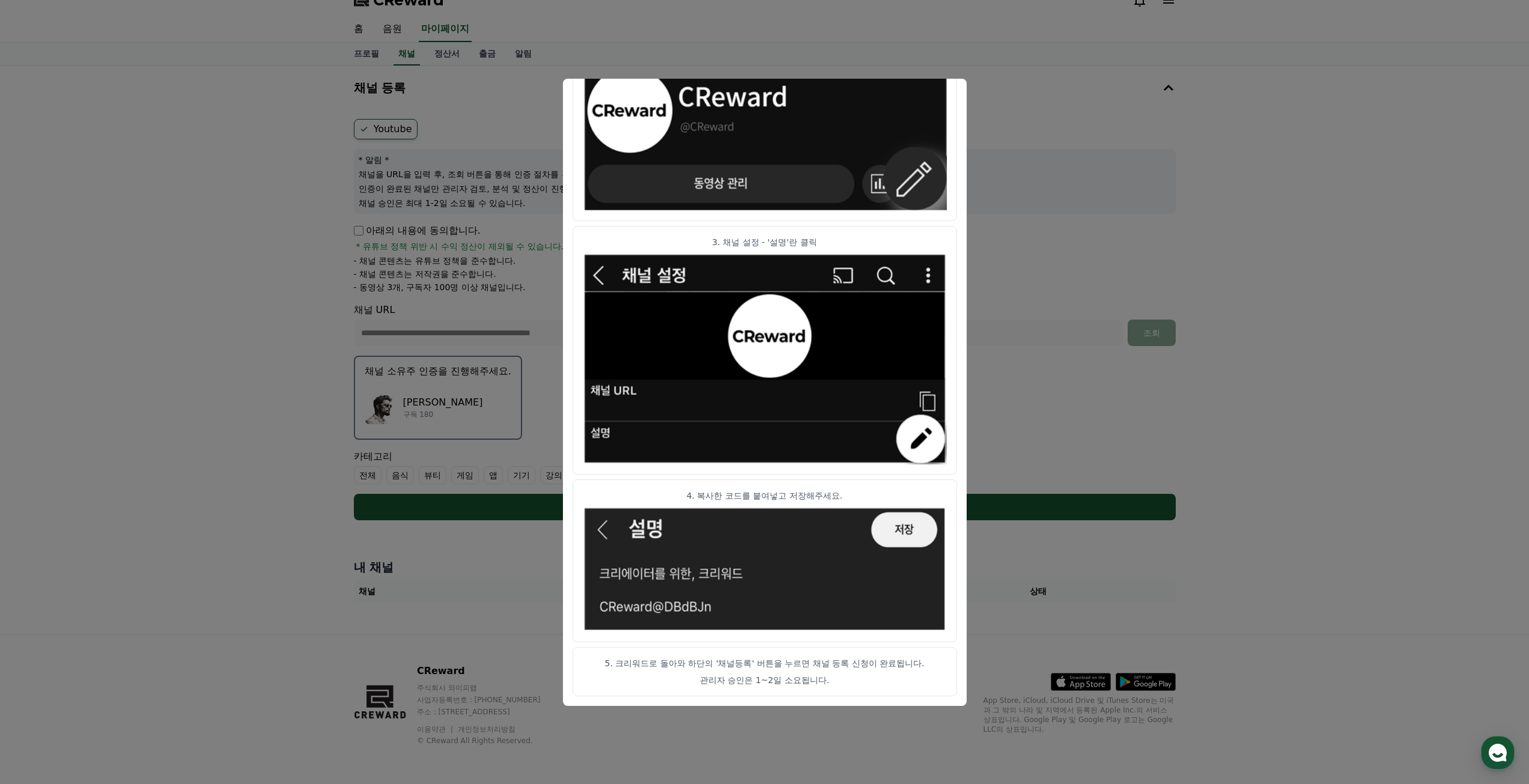
click at [1012, 446] on button "close modal" at bounding box center [764, 392] width 1529 height 784
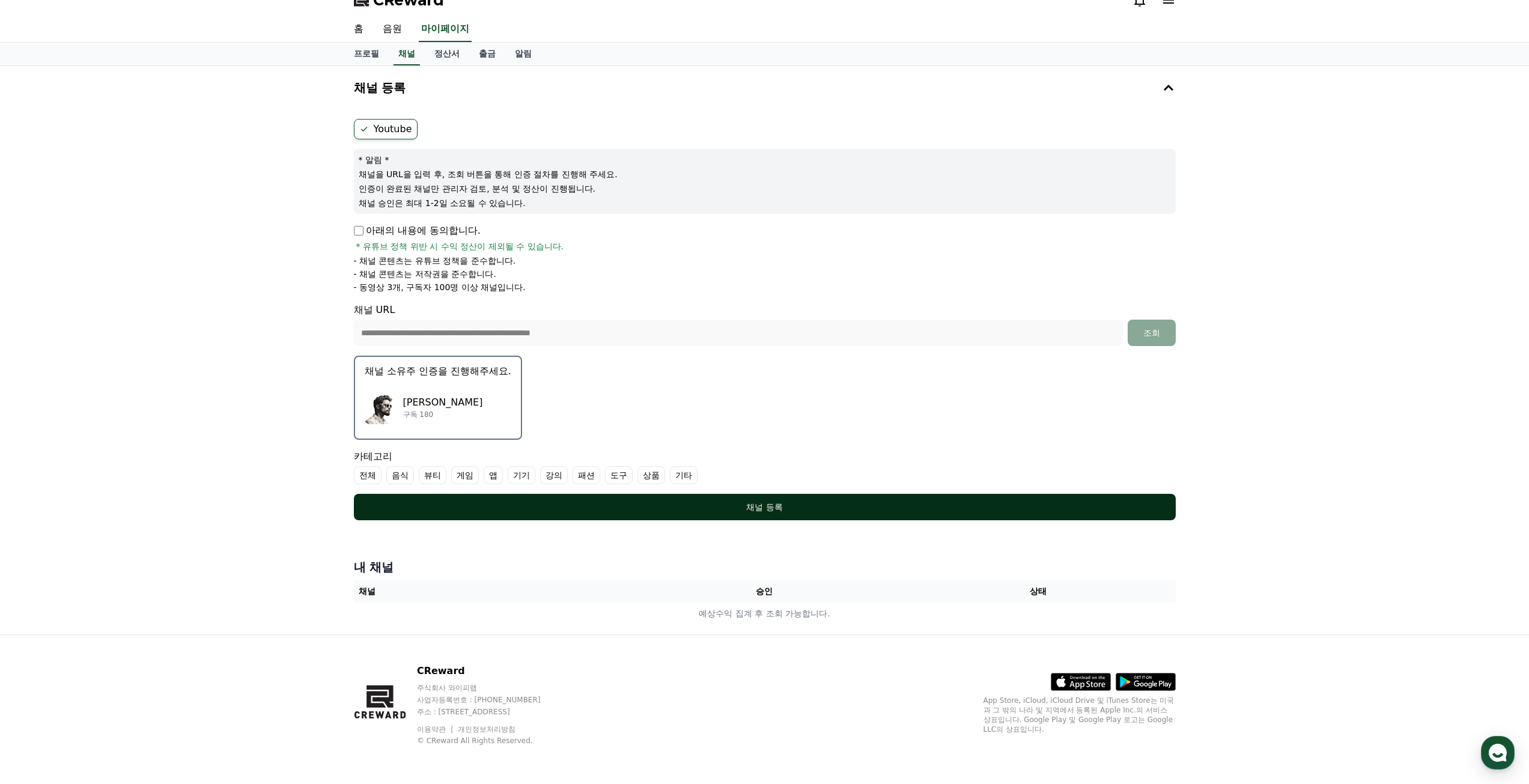
click at [767, 509] on div "채널 등록" at bounding box center [764, 507] width 774 height 12
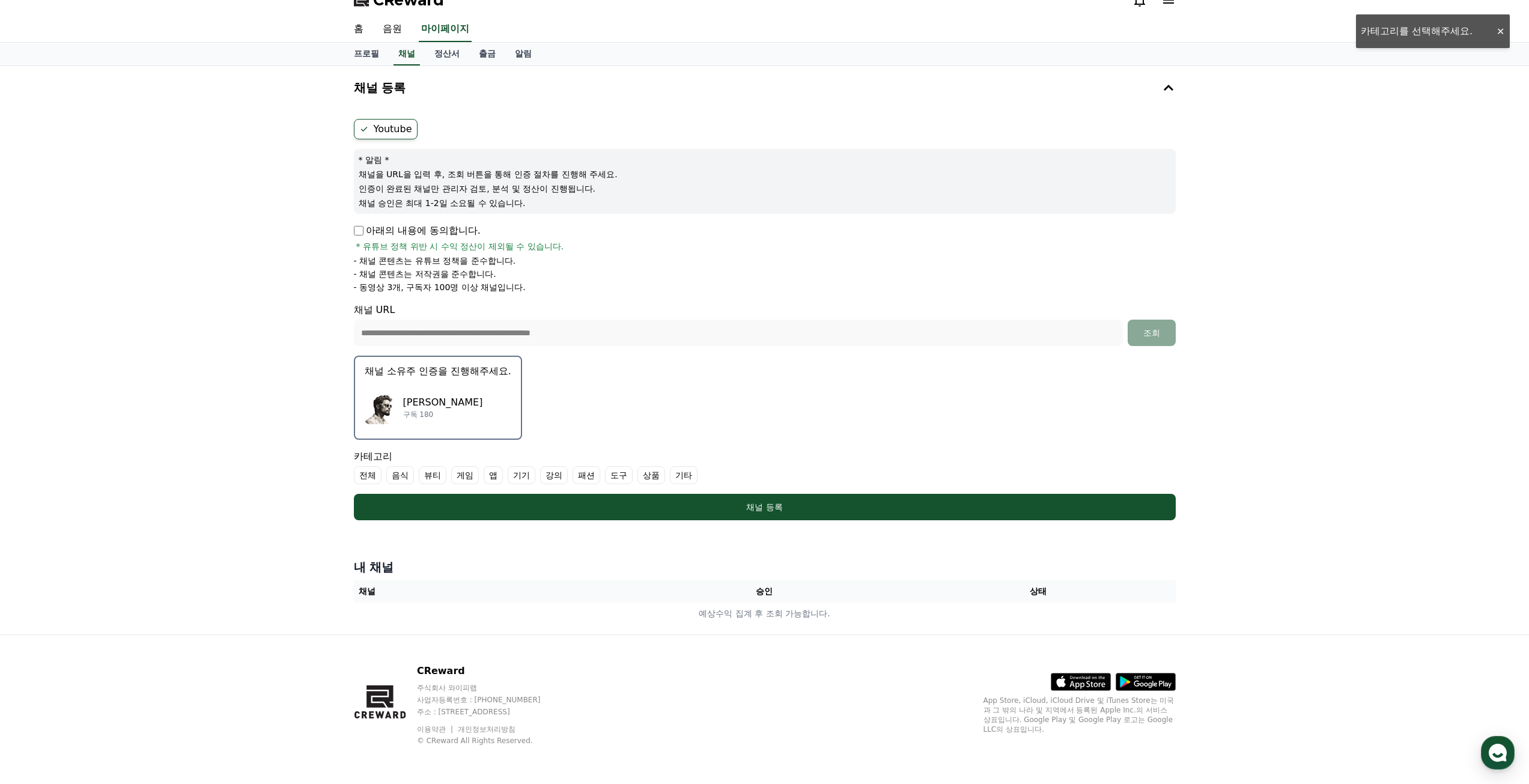
click at [380, 475] on label "전체" at bounding box center [367, 475] width 27 height 18
click at [384, 475] on label "전체" at bounding box center [375, 475] width 42 height 18
click at [686, 476] on label "기타" at bounding box center [683, 475] width 27 height 18
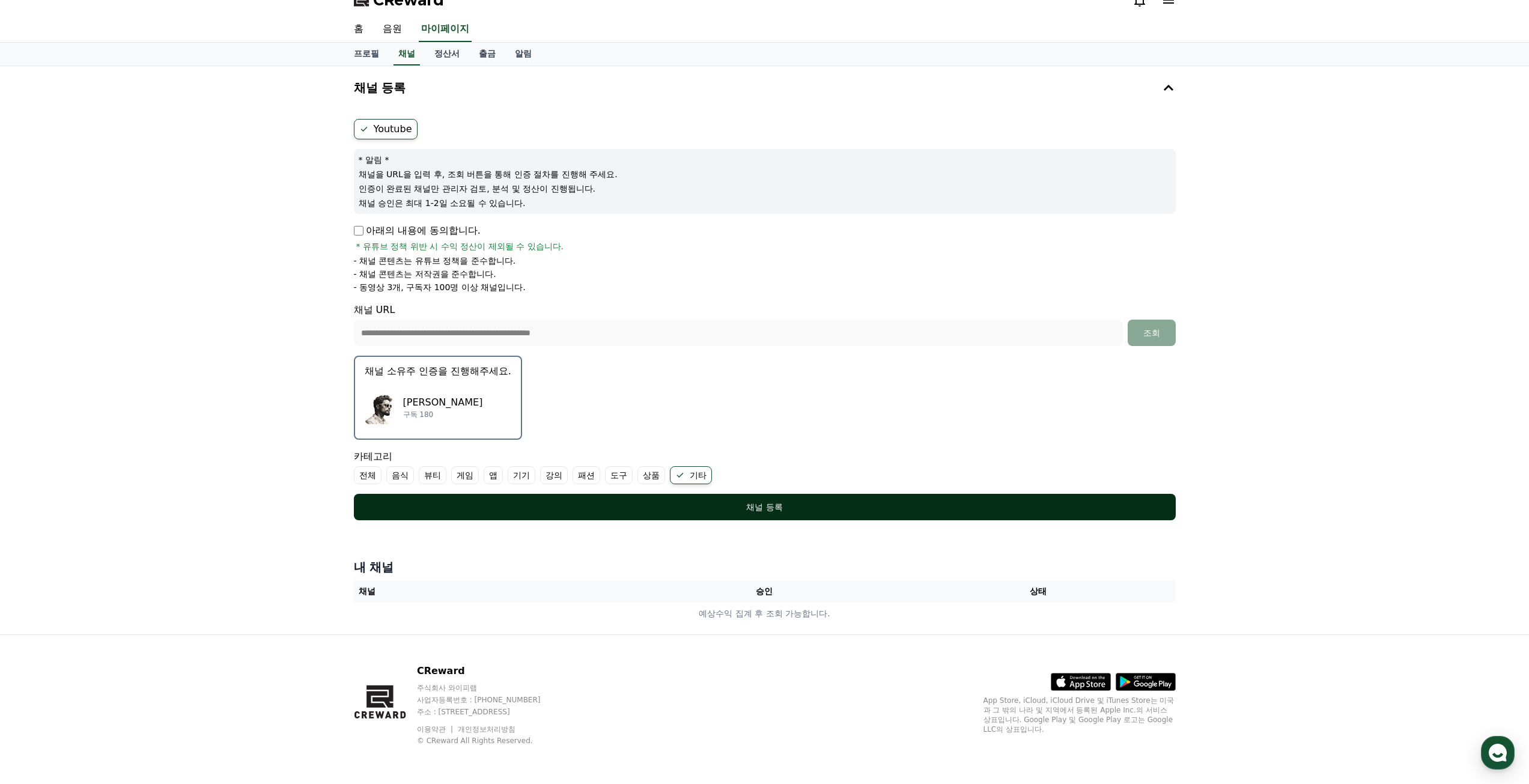
click at [773, 507] on div "채널 등록" at bounding box center [764, 507] width 774 height 12
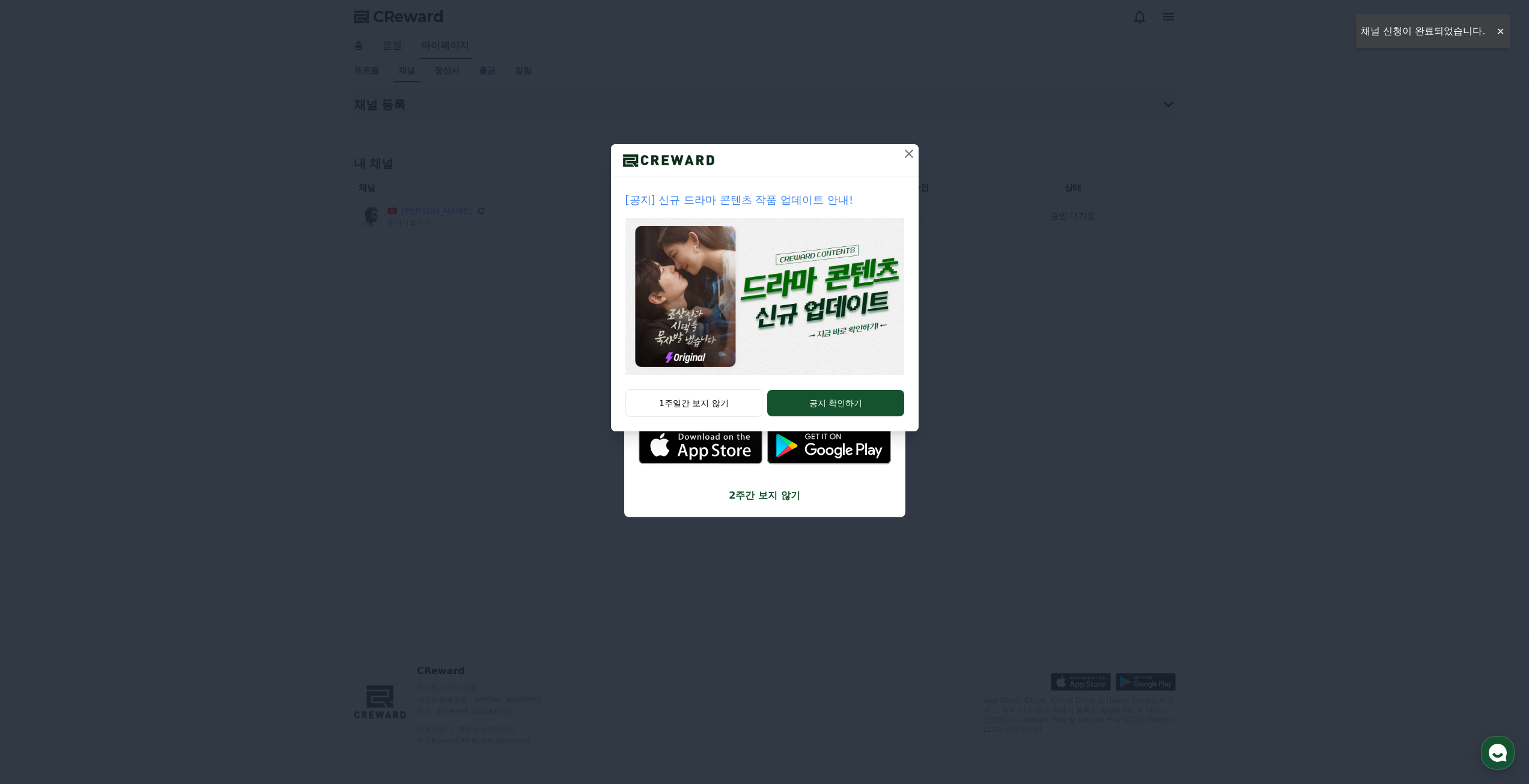
click at [903, 156] on icon at bounding box center [908, 153] width 14 height 14
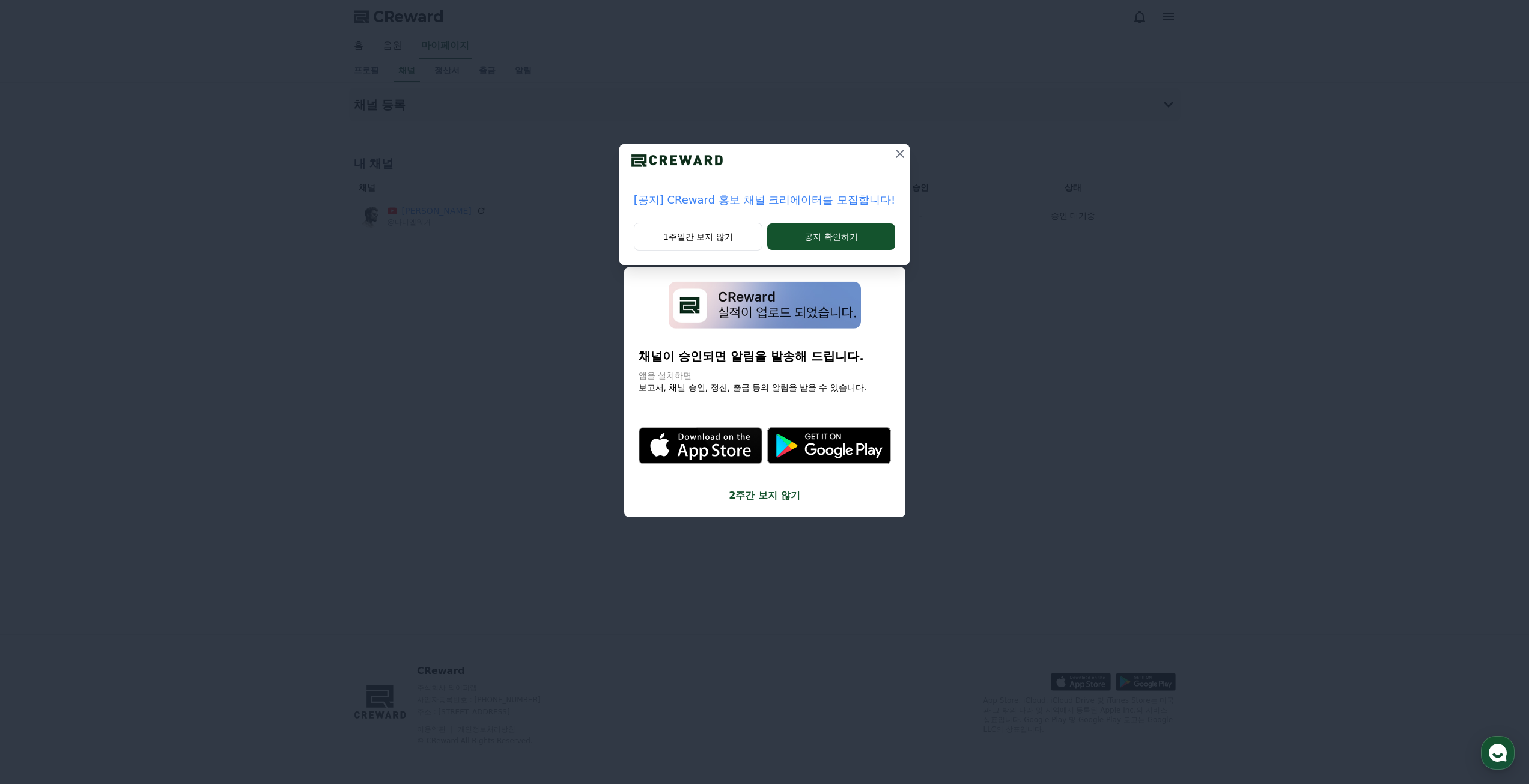
click at [903, 153] on icon at bounding box center [899, 153] width 14 height 14
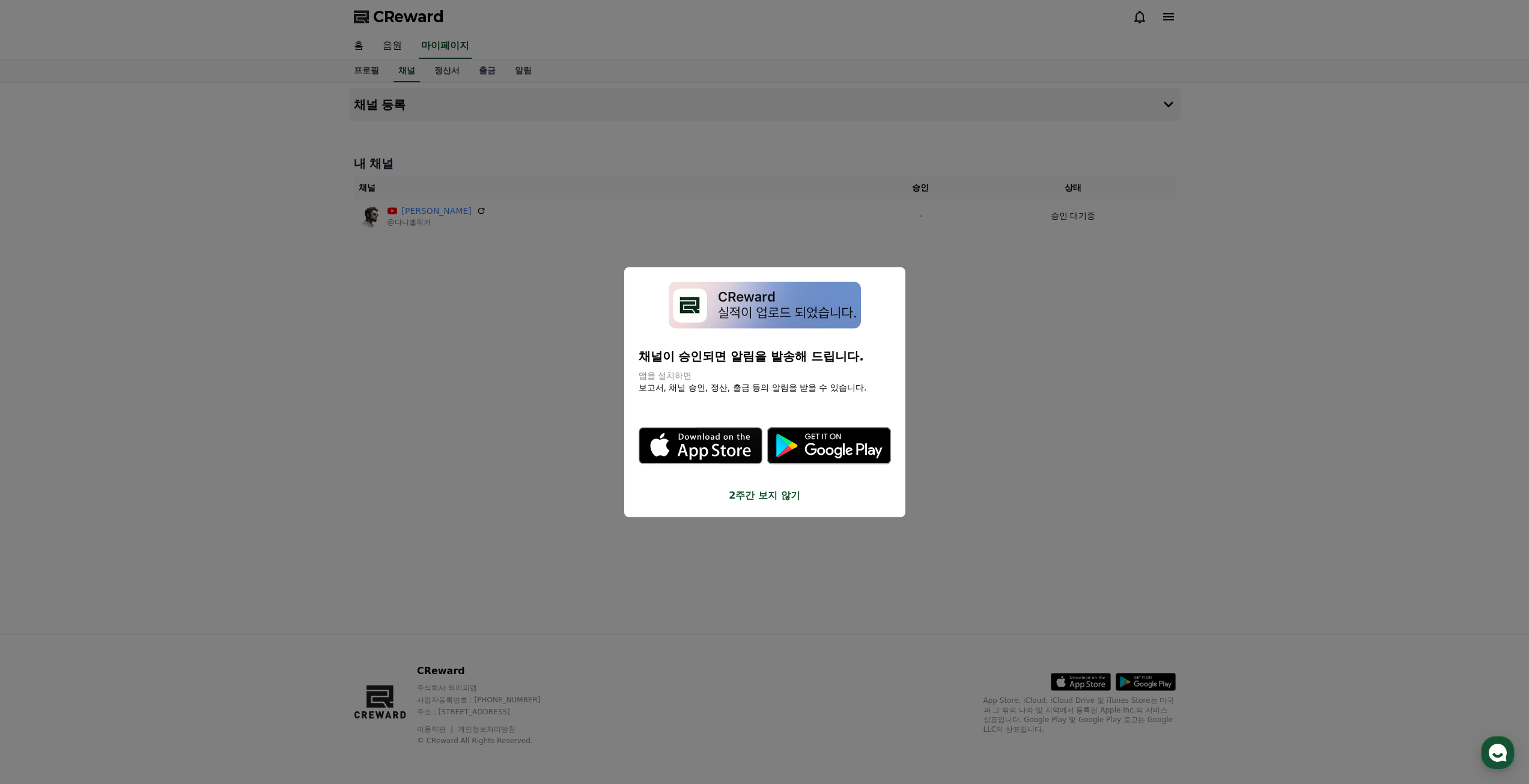
click at [771, 497] on button "2주간 보지 않기" at bounding box center [764, 494] width 252 height 14
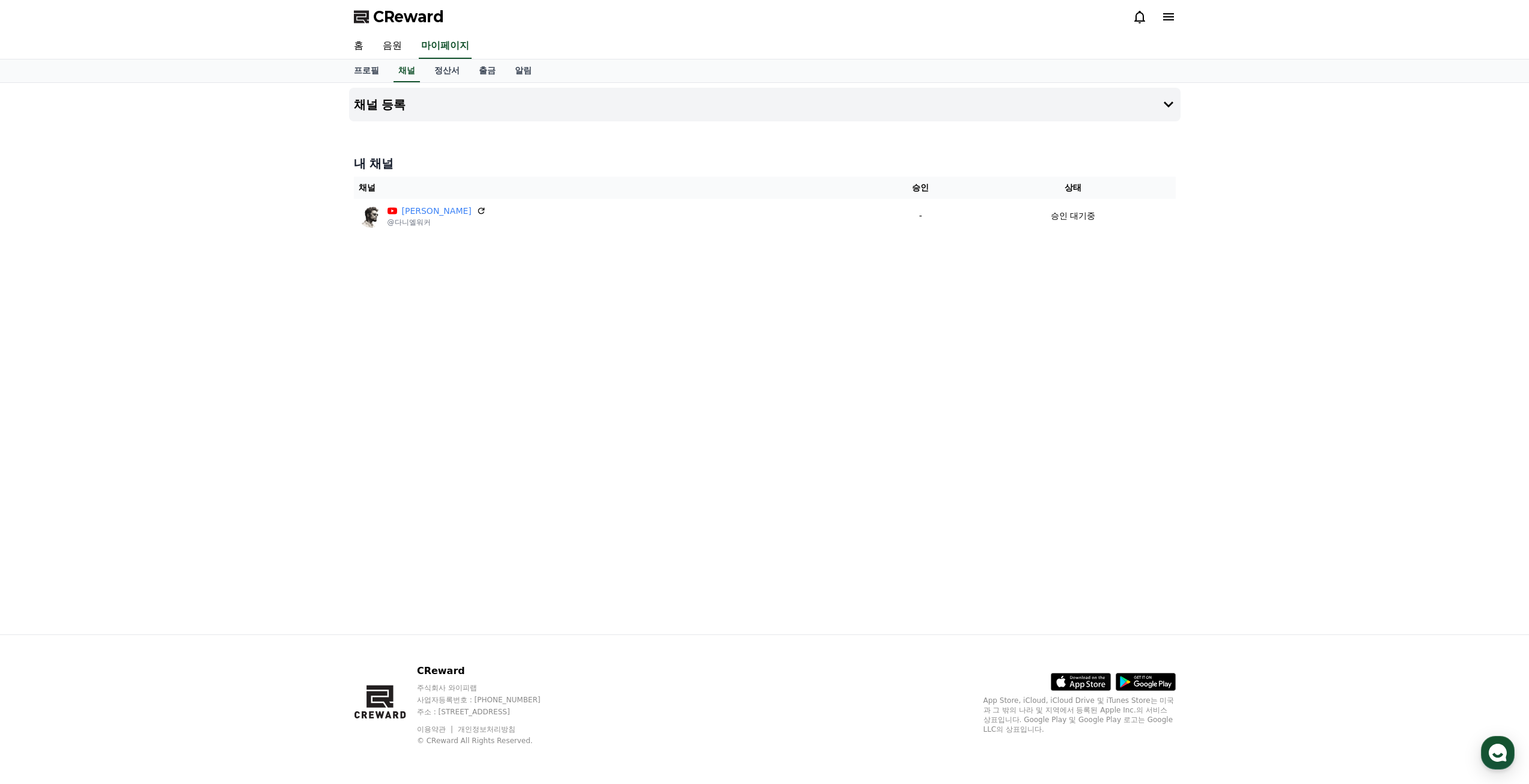
click at [765, 345] on div "채널 등록 내 채널 채널 승인 상태 다니엘 워커 @다니엘워커 - 승인 대기중" at bounding box center [764, 359] width 841 height 551
click at [450, 69] on link "정산서" at bounding box center [446, 71] width 44 height 23
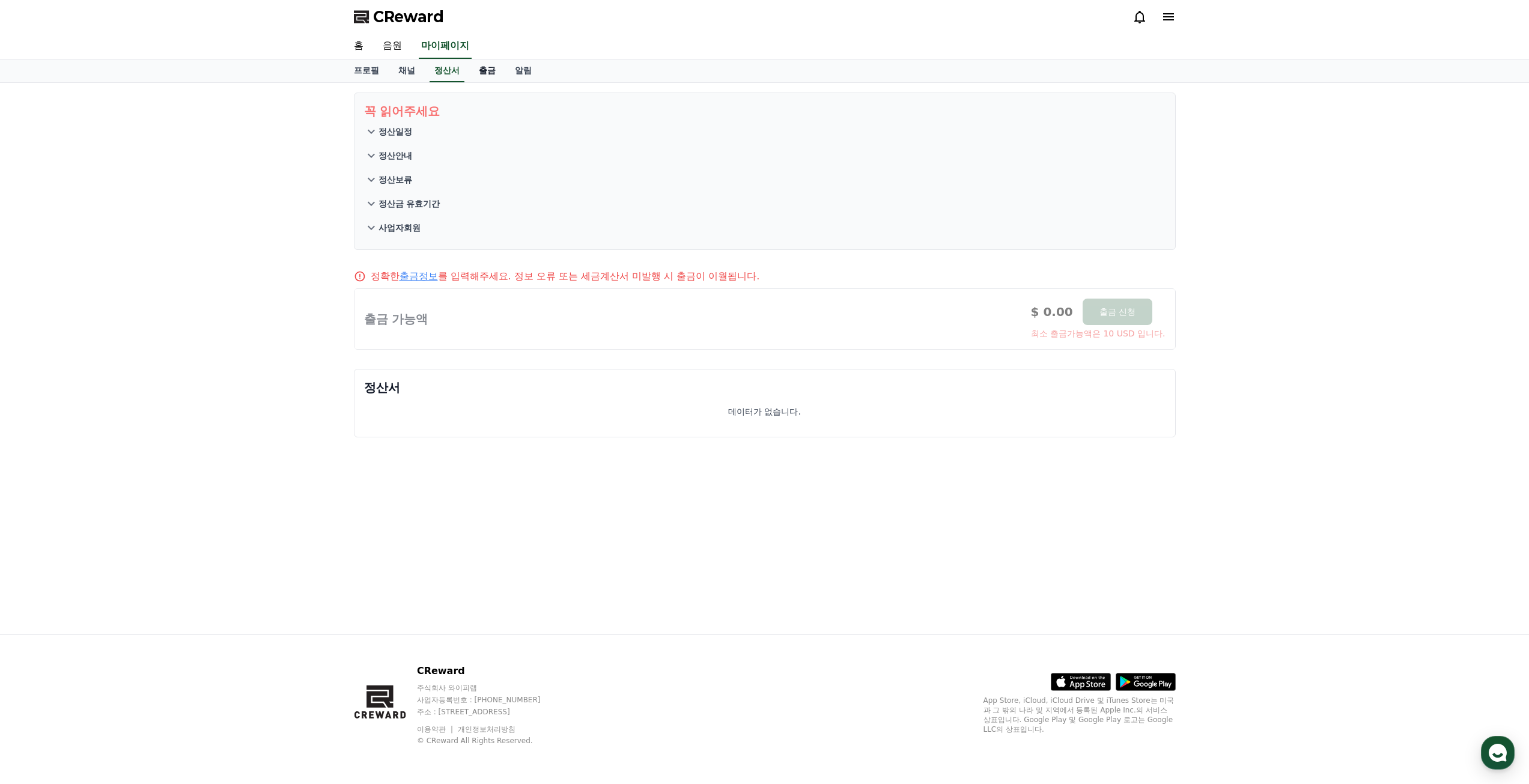
click at [490, 74] on link "출금" at bounding box center [487, 71] width 36 height 23
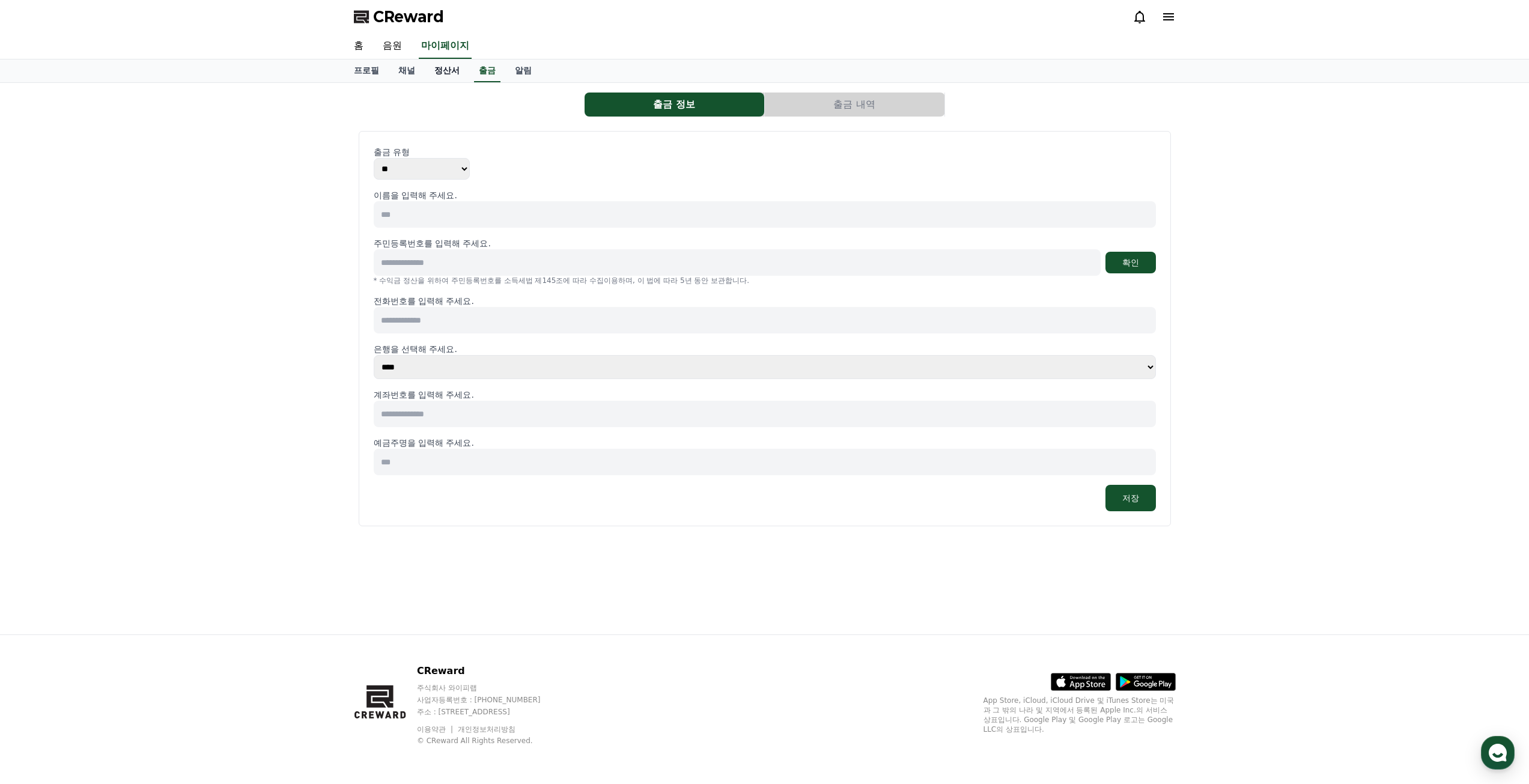
click at [455, 74] on link "정산서" at bounding box center [446, 71] width 44 height 23
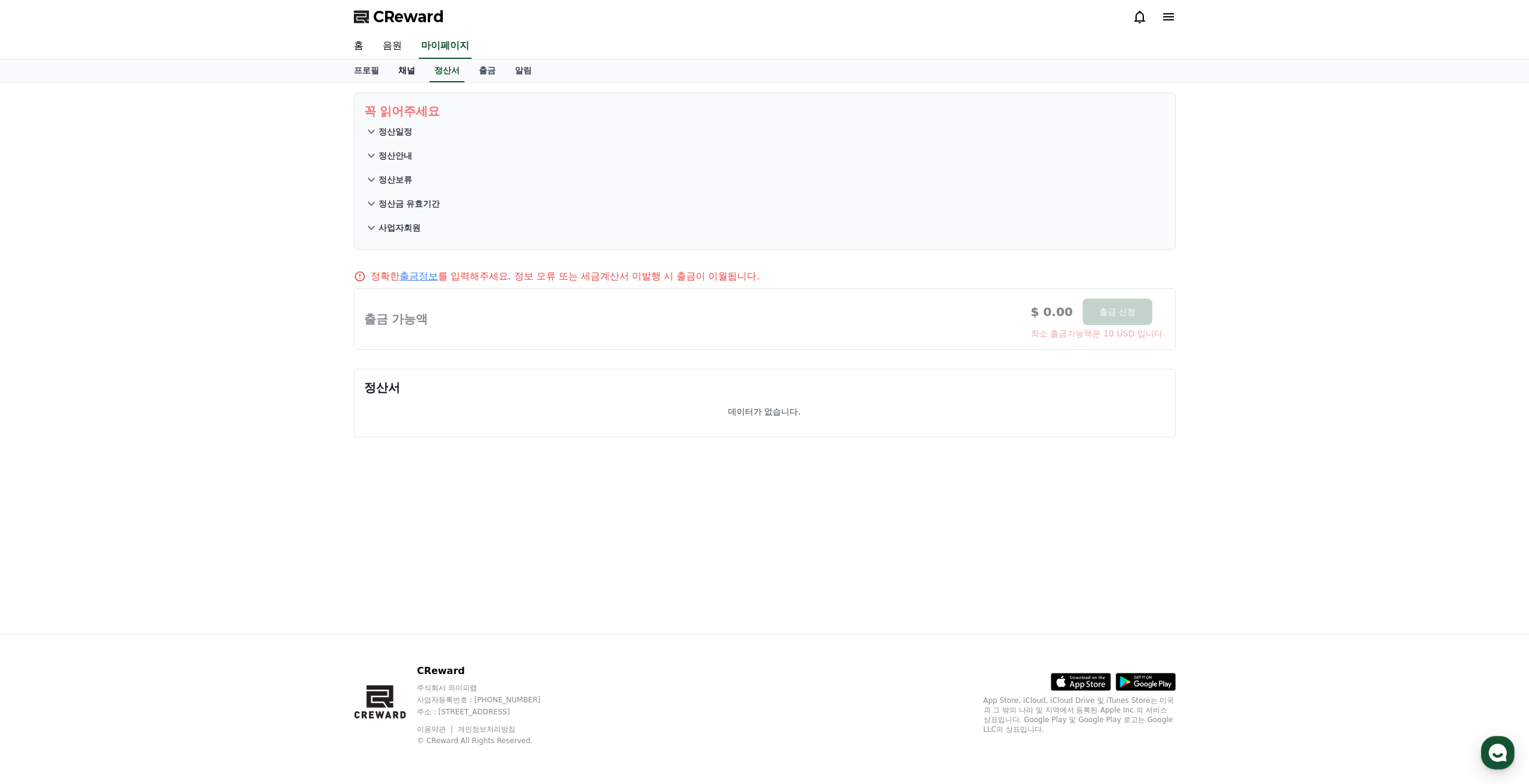
click at [405, 72] on link "채널" at bounding box center [407, 71] width 36 height 23
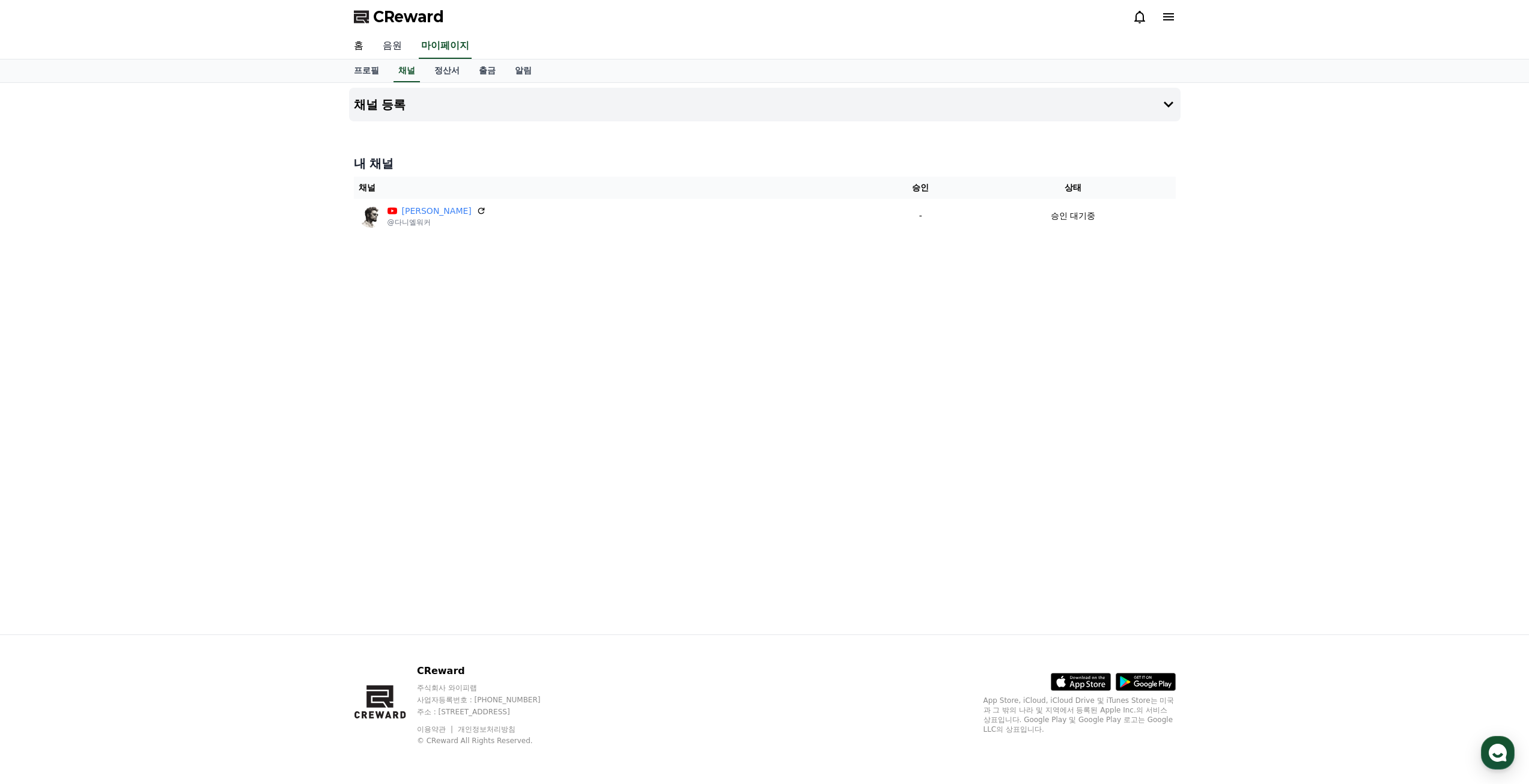
click at [390, 43] on link "음원" at bounding box center [392, 46] width 39 height 25
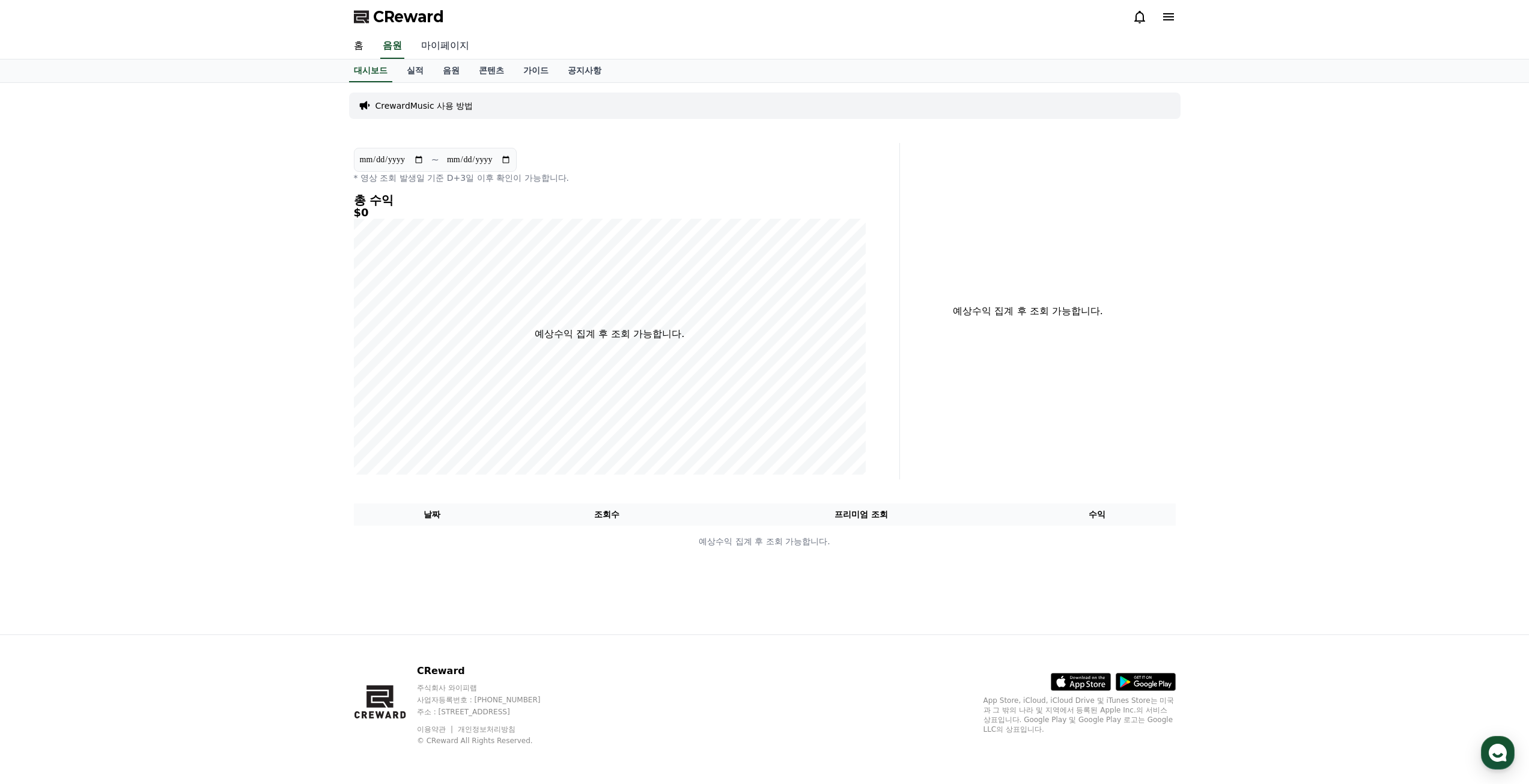
click at [441, 46] on link "마이페이지" at bounding box center [445, 46] width 67 height 25
select select "**********"
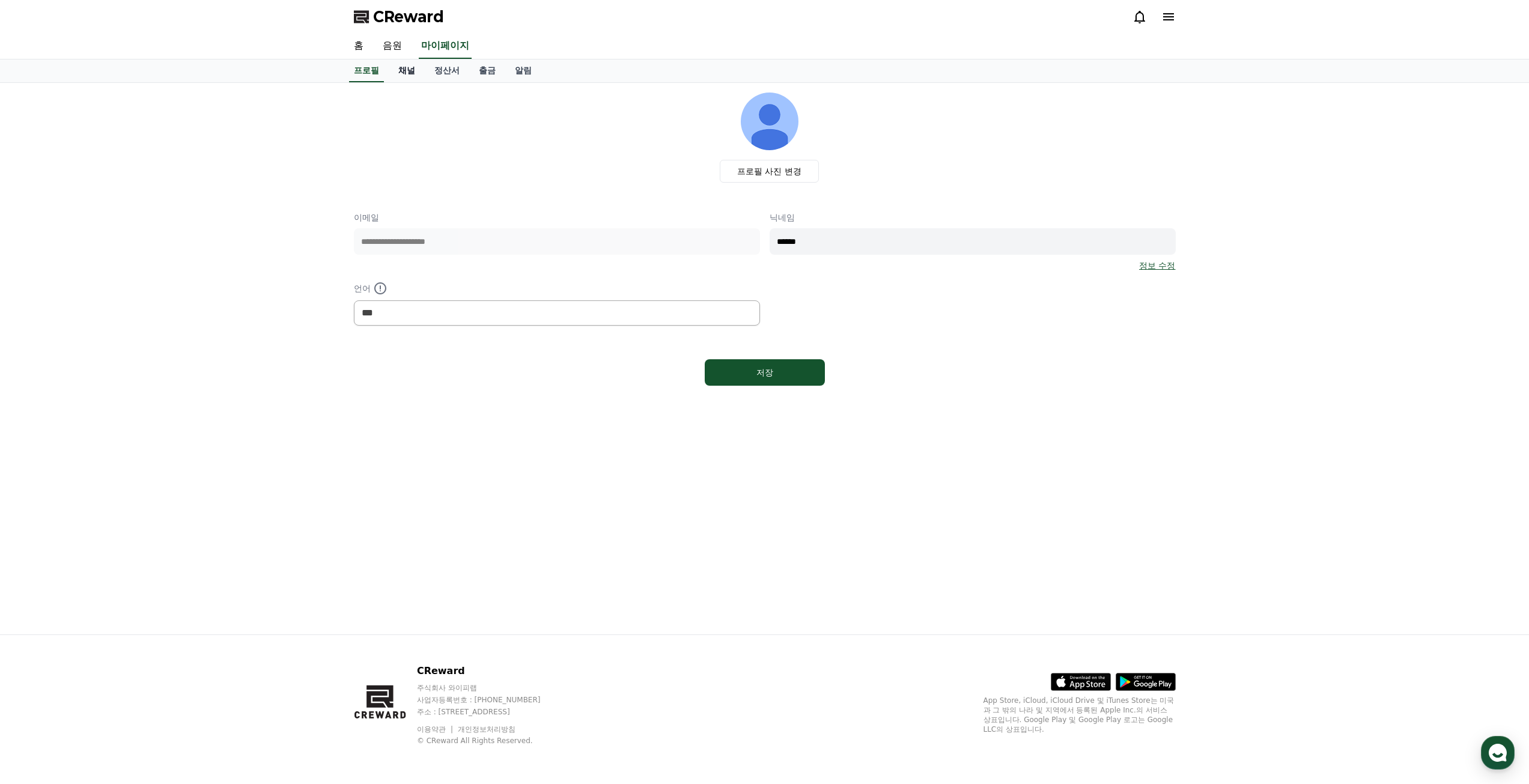
click at [406, 72] on link "채널" at bounding box center [407, 71] width 36 height 23
